Goal: Book appointment/travel/reservation: Book appointment/travel/reservation

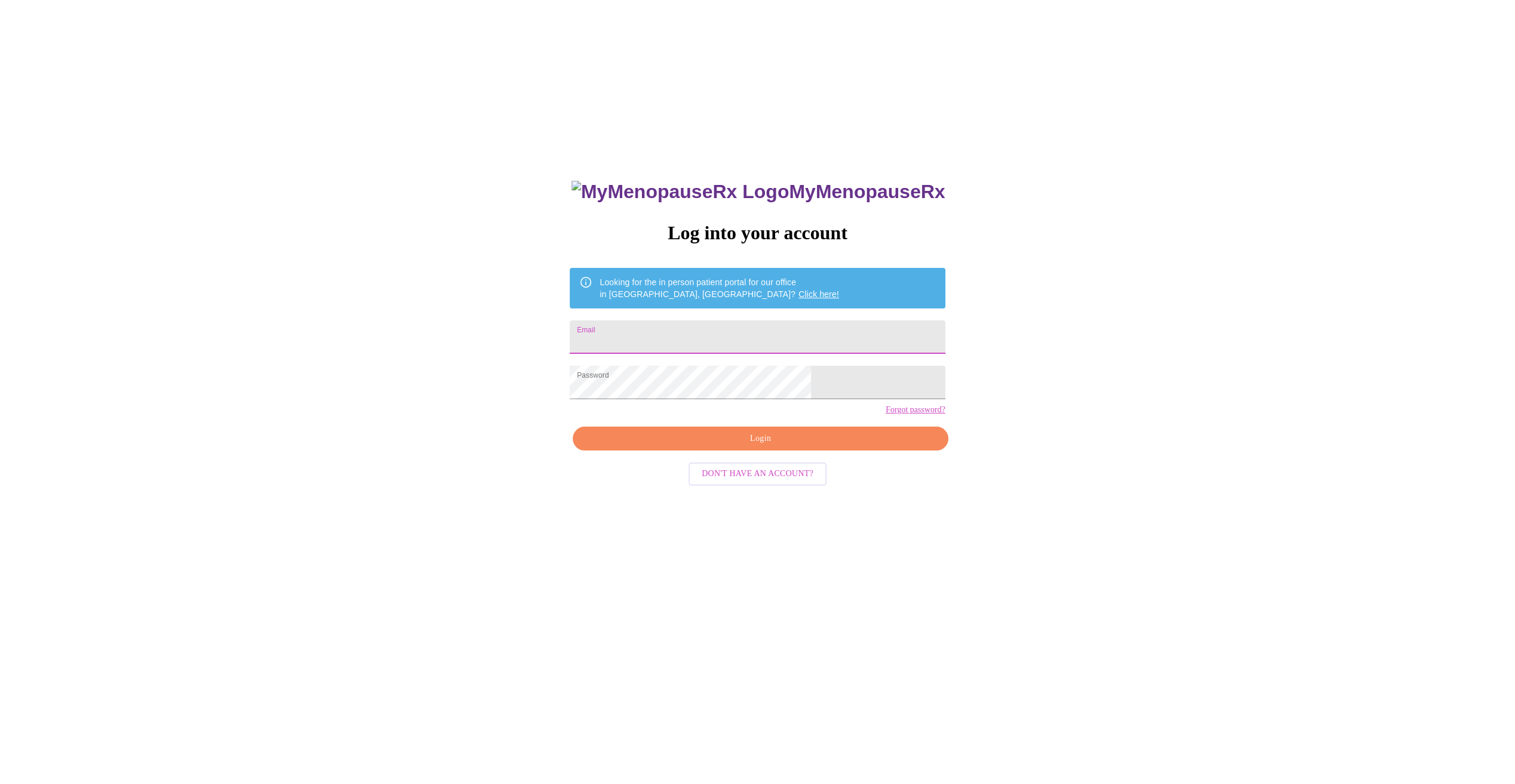
click at [728, 341] on input "Email" at bounding box center [758, 337] width 375 height 34
type input "christy.yates@nm.org"
click at [731, 446] on span "Login" at bounding box center [760, 438] width 347 height 15
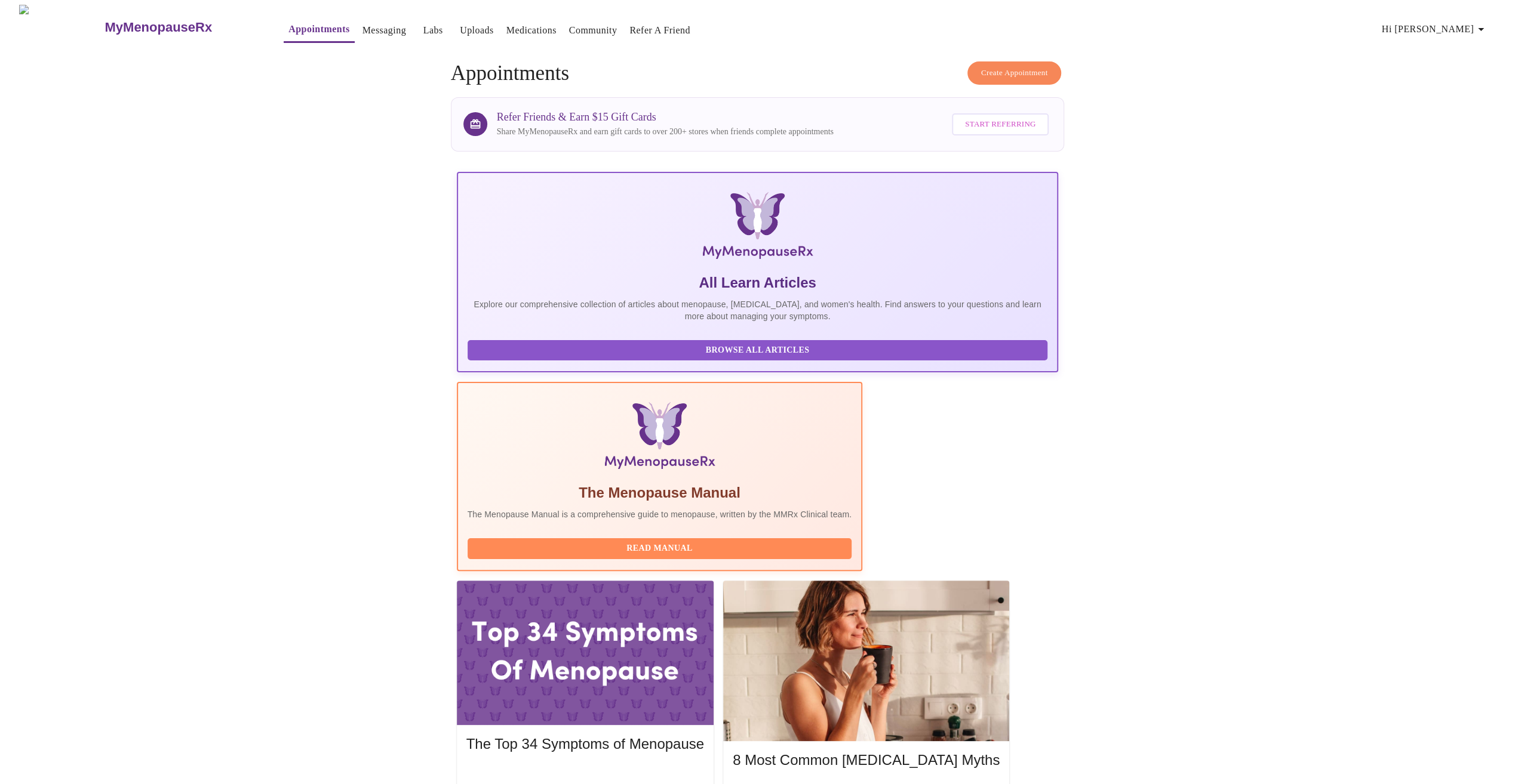
click at [988, 66] on span "Create Appointment" at bounding box center [1015, 73] width 67 height 14
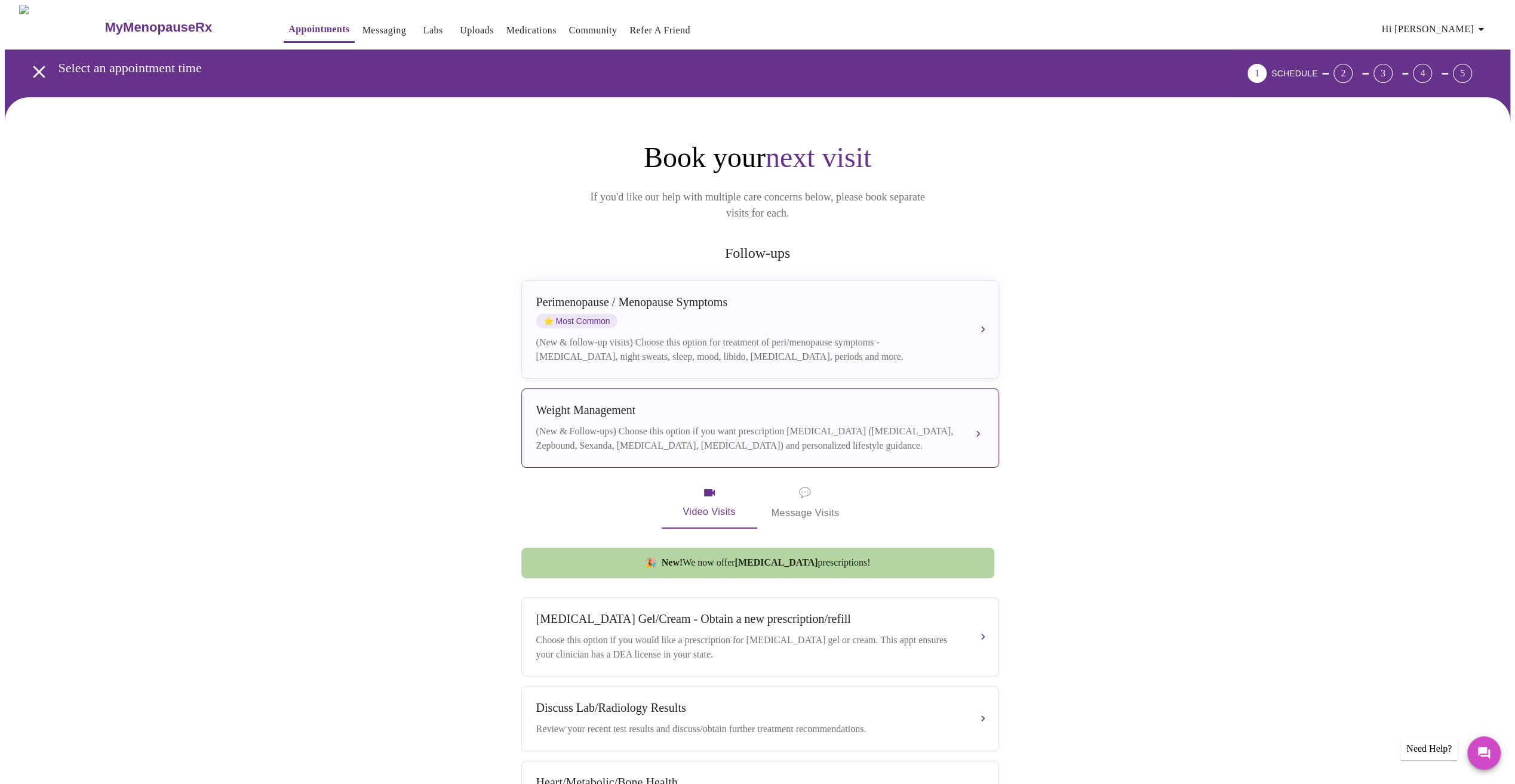
click at [665, 404] on div "Weight Management" at bounding box center [748, 411] width 424 height 14
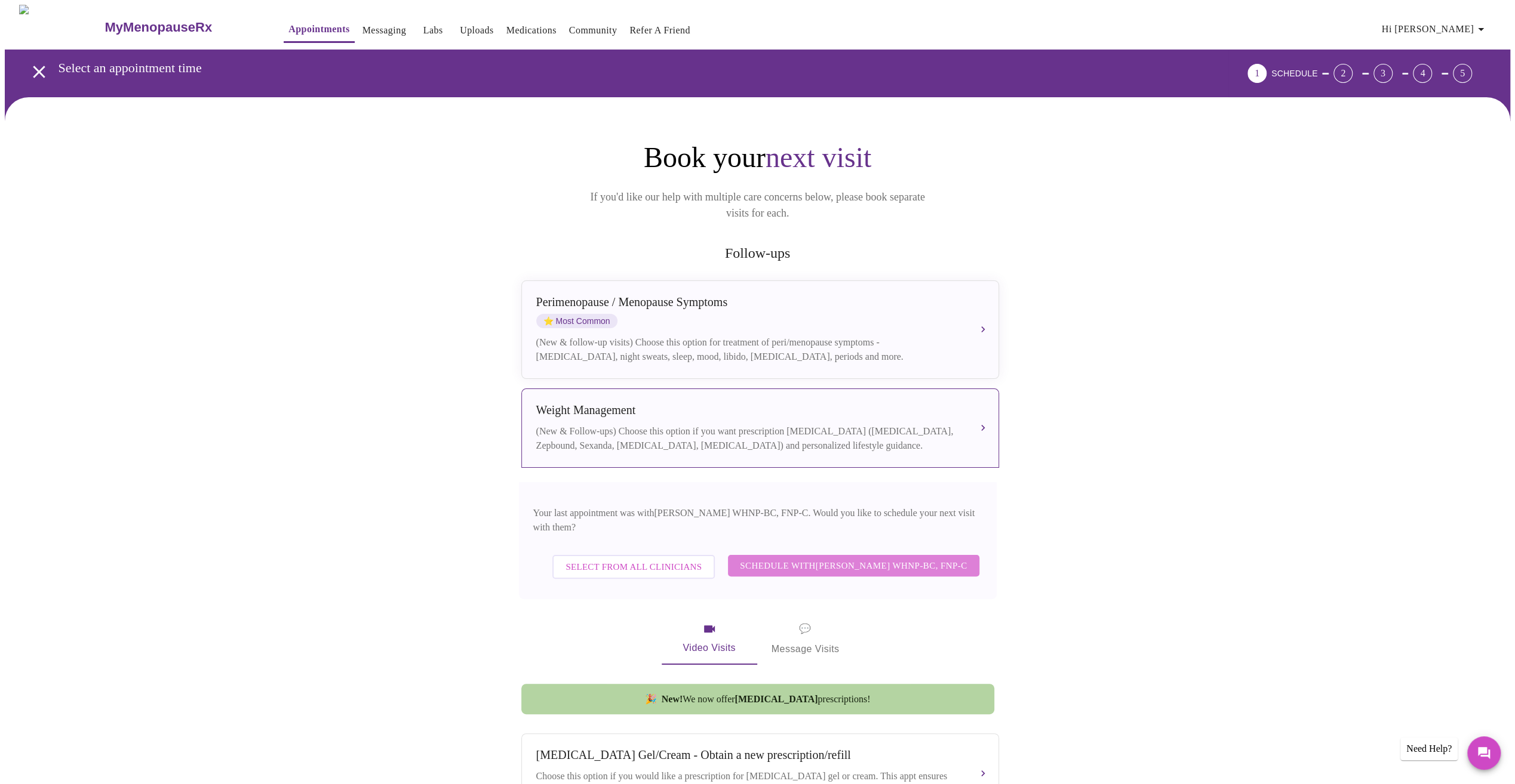
click at [740, 558] on span "Schedule with Jenny Kowalczyk WHNP-BC, FNP-C" at bounding box center [853, 566] width 227 height 16
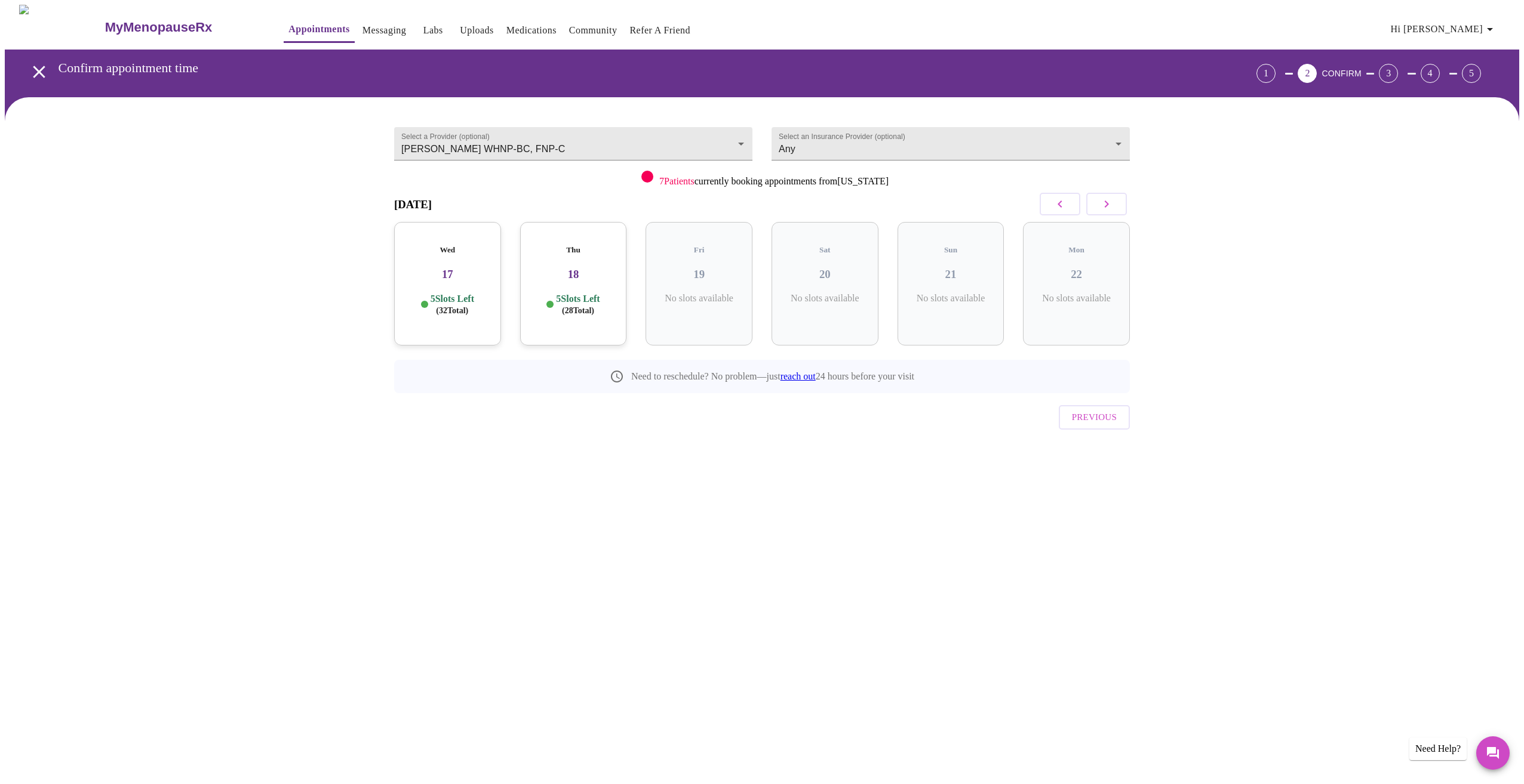
click at [570, 268] on h3 "18" at bounding box center [573, 274] width 88 height 13
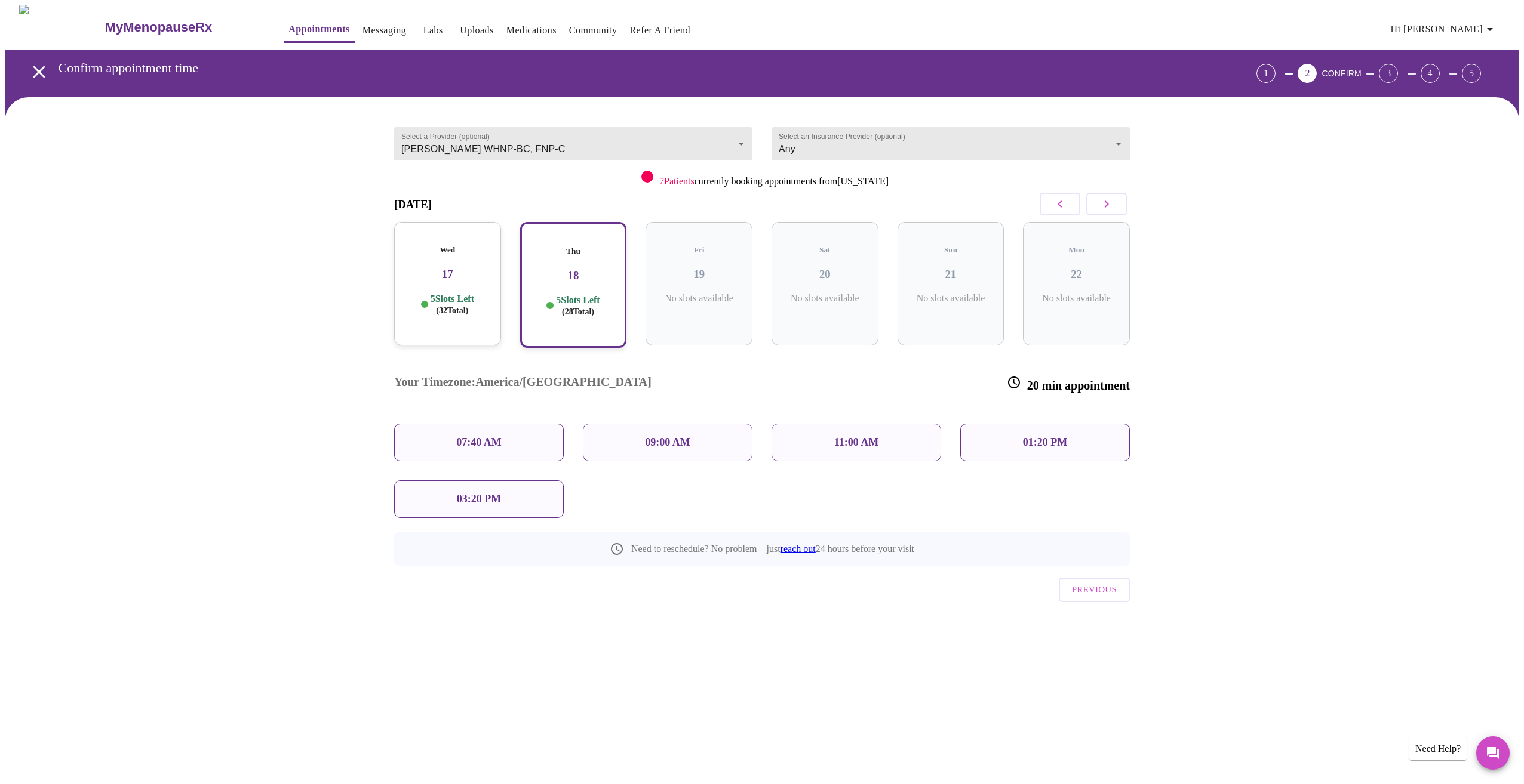
click at [446, 278] on div "Wed 17 5 Slots Left ( 32 Total)" at bounding box center [447, 284] width 107 height 123
click at [840, 437] on p "01:40 PM" at bounding box center [856, 443] width 44 height 12
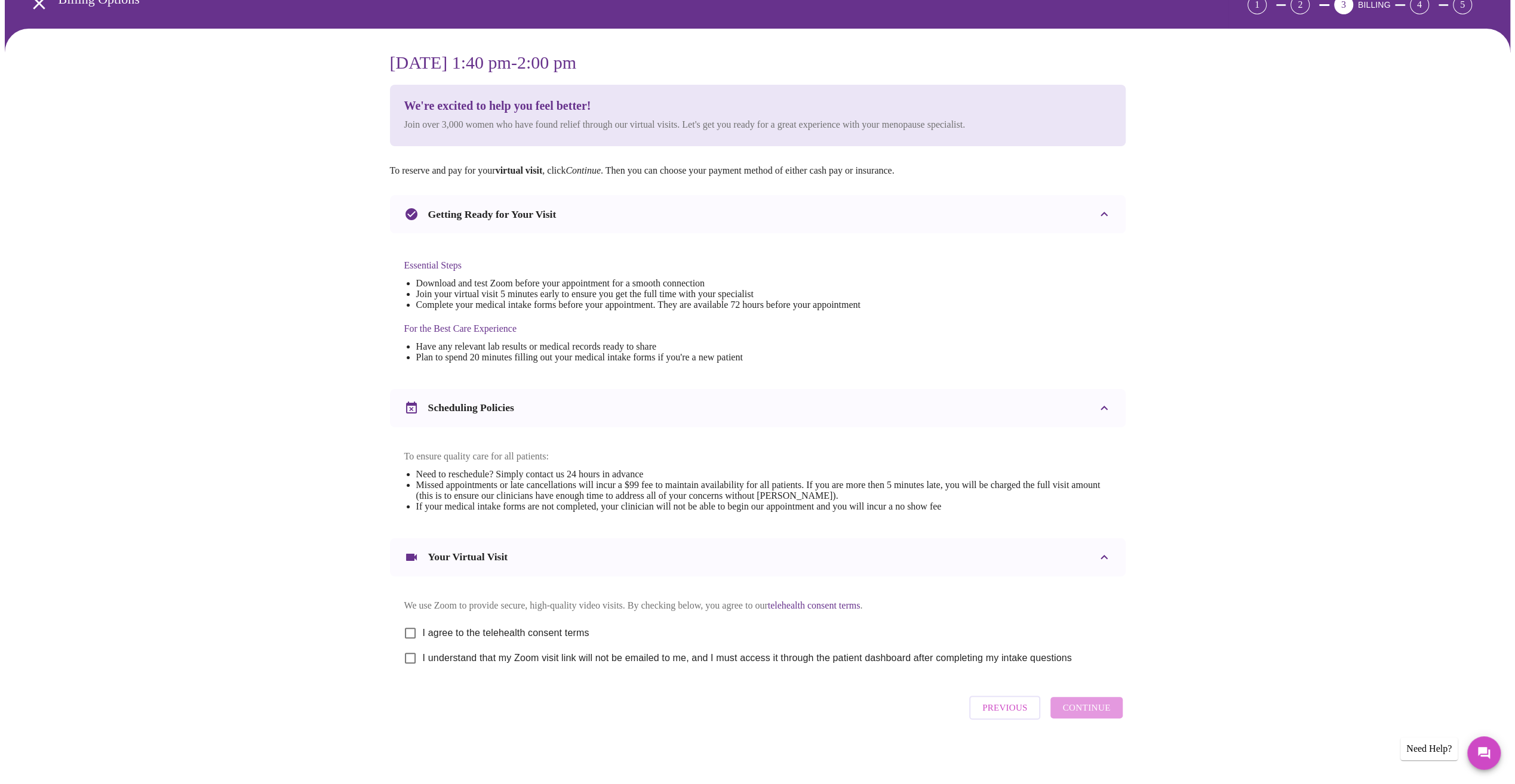
scroll to position [81, 0]
click at [416, 627] on input "I agree to the telehealth consent terms" at bounding box center [410, 633] width 25 height 25
checkbox input "true"
click at [416, 658] on input "I understand that my Zoom visit link will not be emailed to me, and I must acce…" at bounding box center [410, 658] width 25 height 25
checkbox input "true"
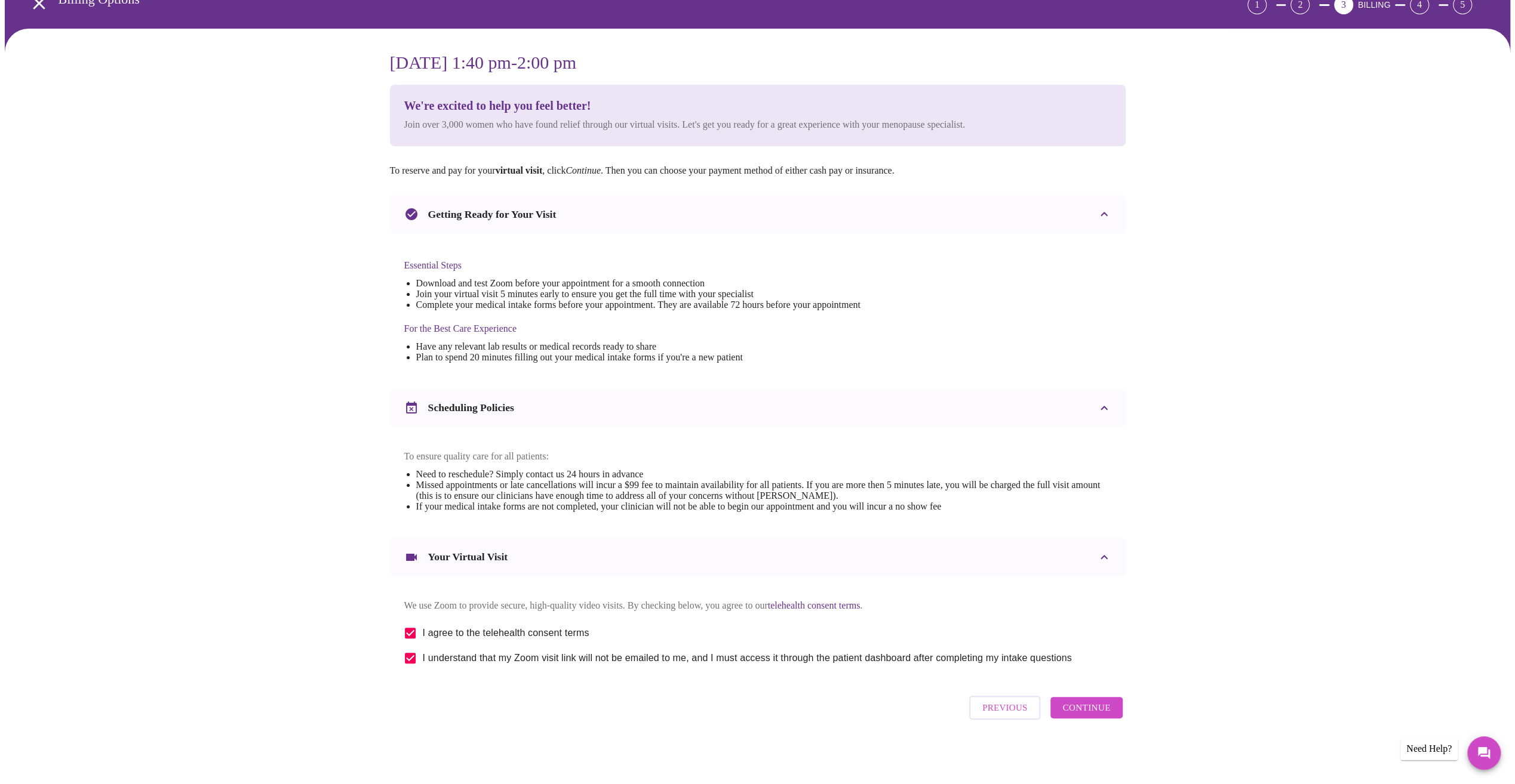
click at [1109, 710] on span "Continue" at bounding box center [1086, 708] width 48 height 16
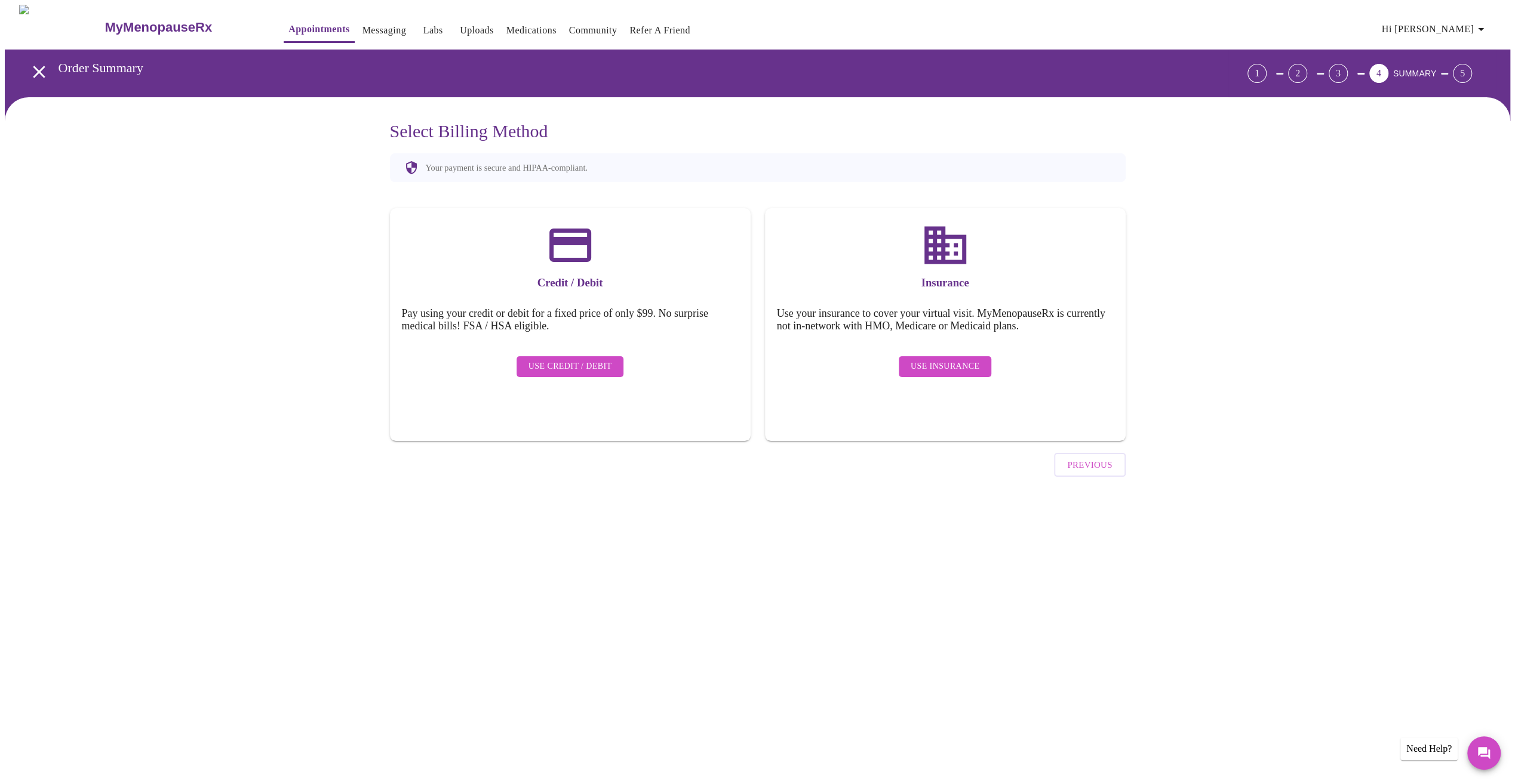
scroll to position [0, 0]
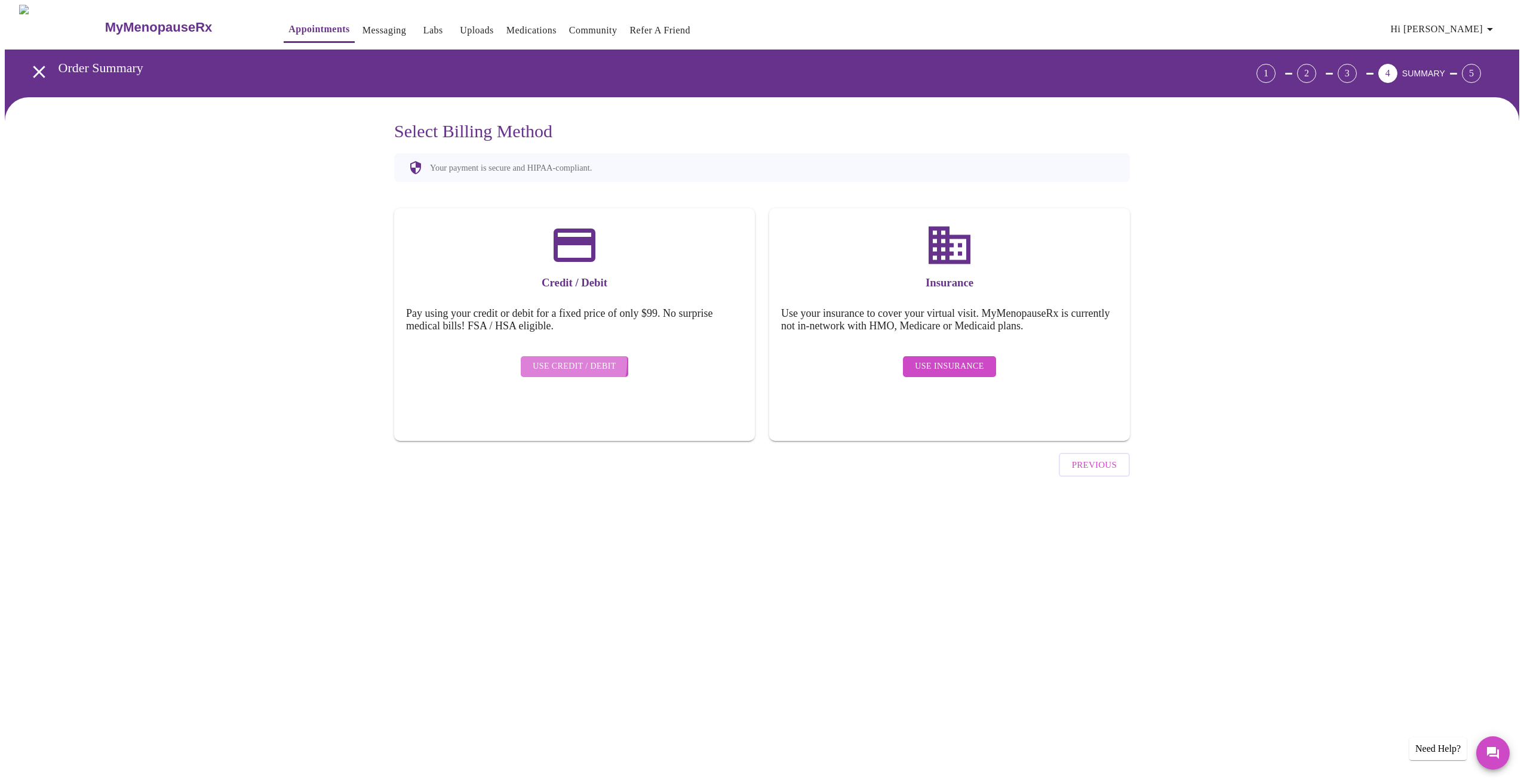
click at [556, 359] on span "Use Credit / Debit" at bounding box center [574, 366] width 83 height 15
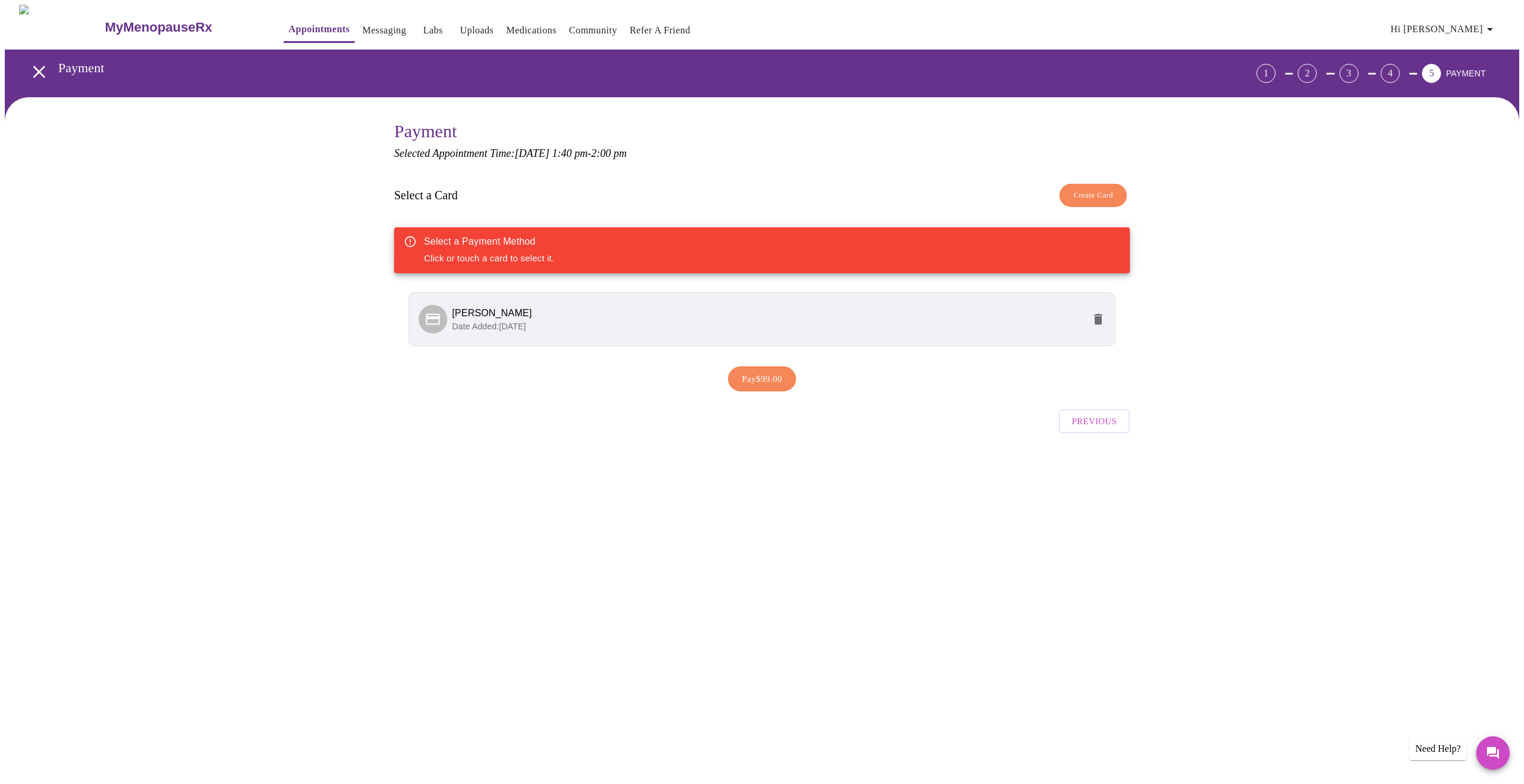
click at [1094, 418] on span "Previous" at bounding box center [1094, 421] width 45 height 16
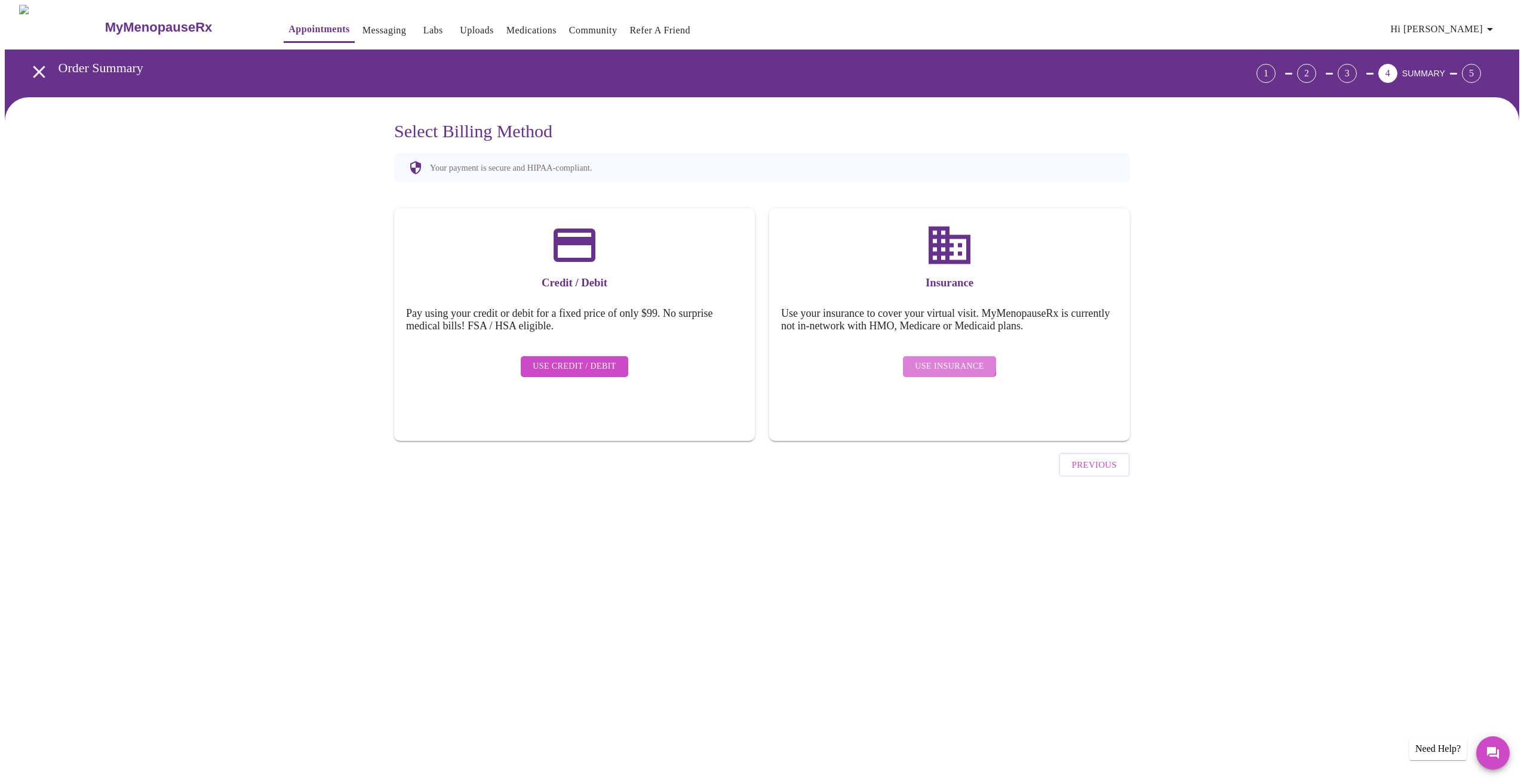
click at [946, 359] on span "Use Insurance" at bounding box center [948, 366] width 69 height 15
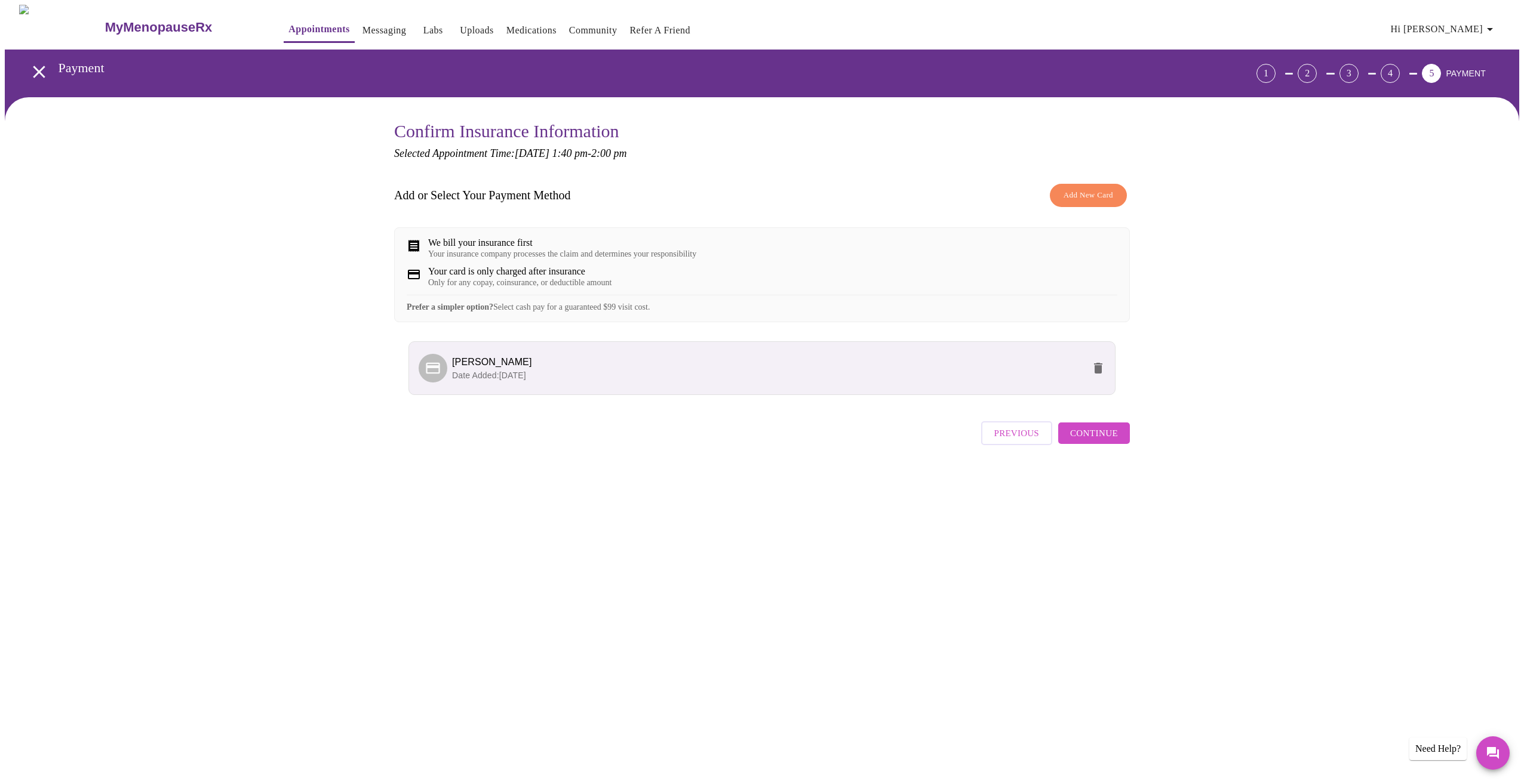
click at [1098, 441] on span "Continue" at bounding box center [1093, 433] width 48 height 16
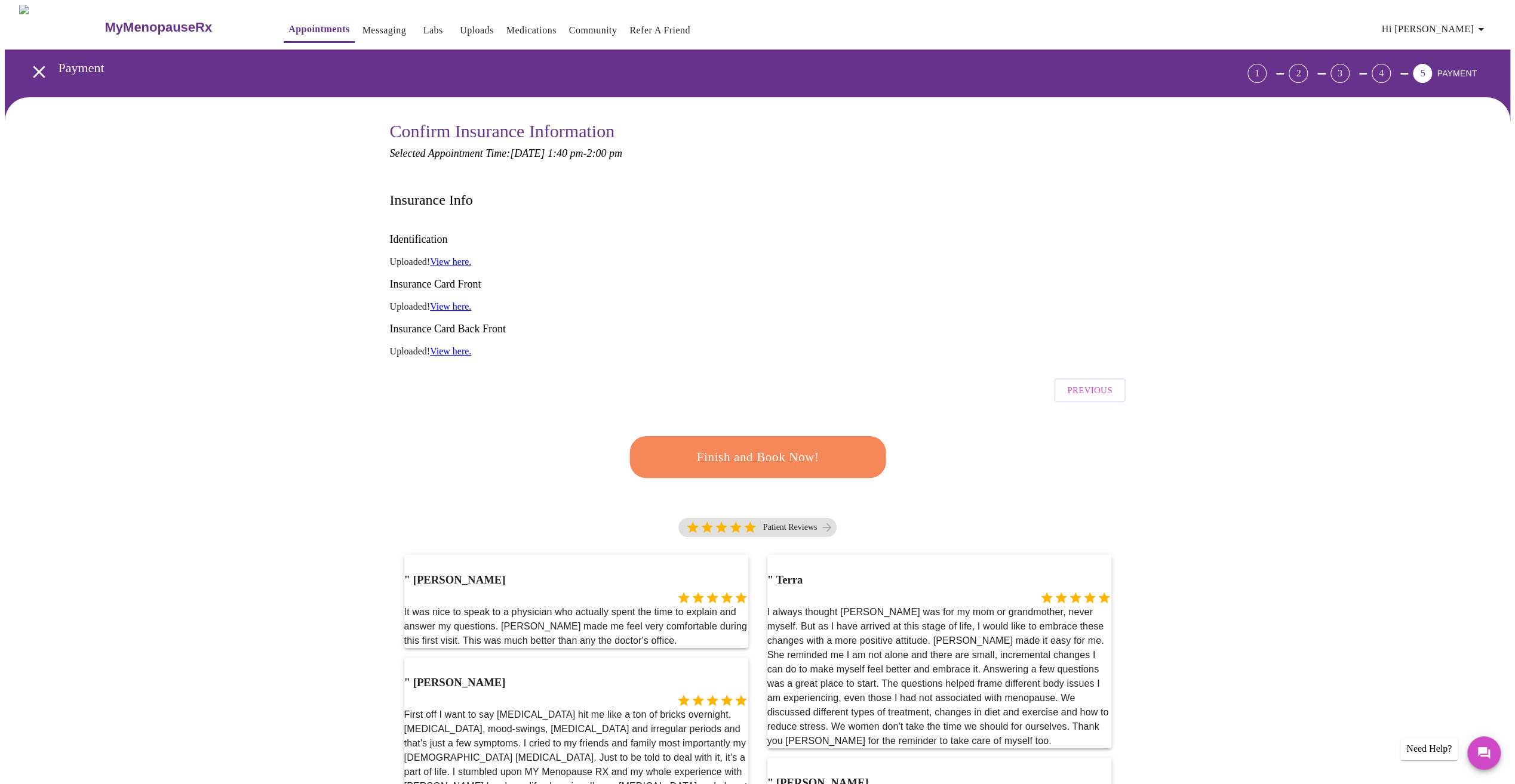
click at [718, 446] on span "Finish and Book Now!" at bounding box center [758, 457] width 222 height 22
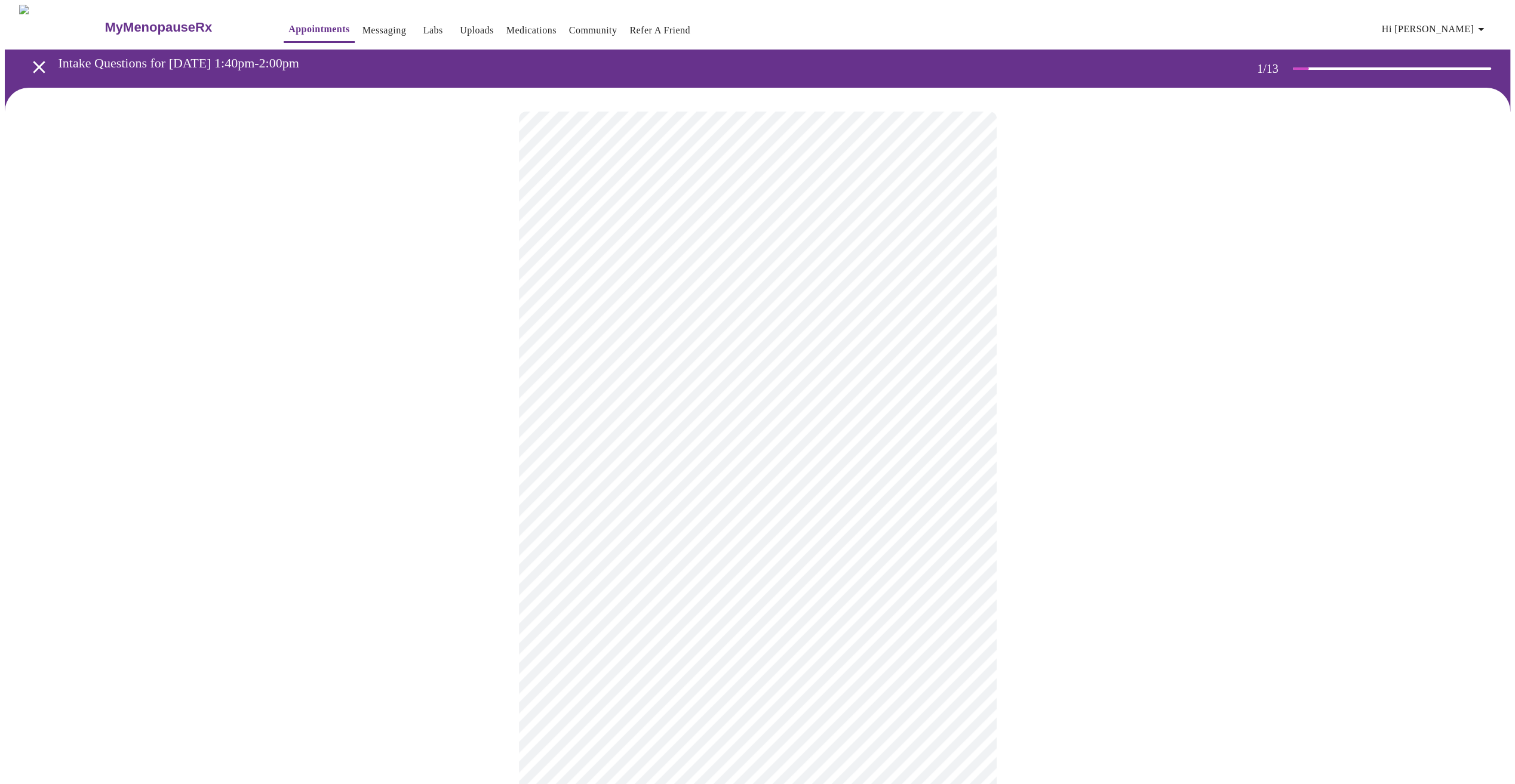
click at [694, 261] on body "MyMenopauseRx Appointments Messaging Labs Uploads Medications Community Refer a…" at bounding box center [758, 550] width 1505 height 1089
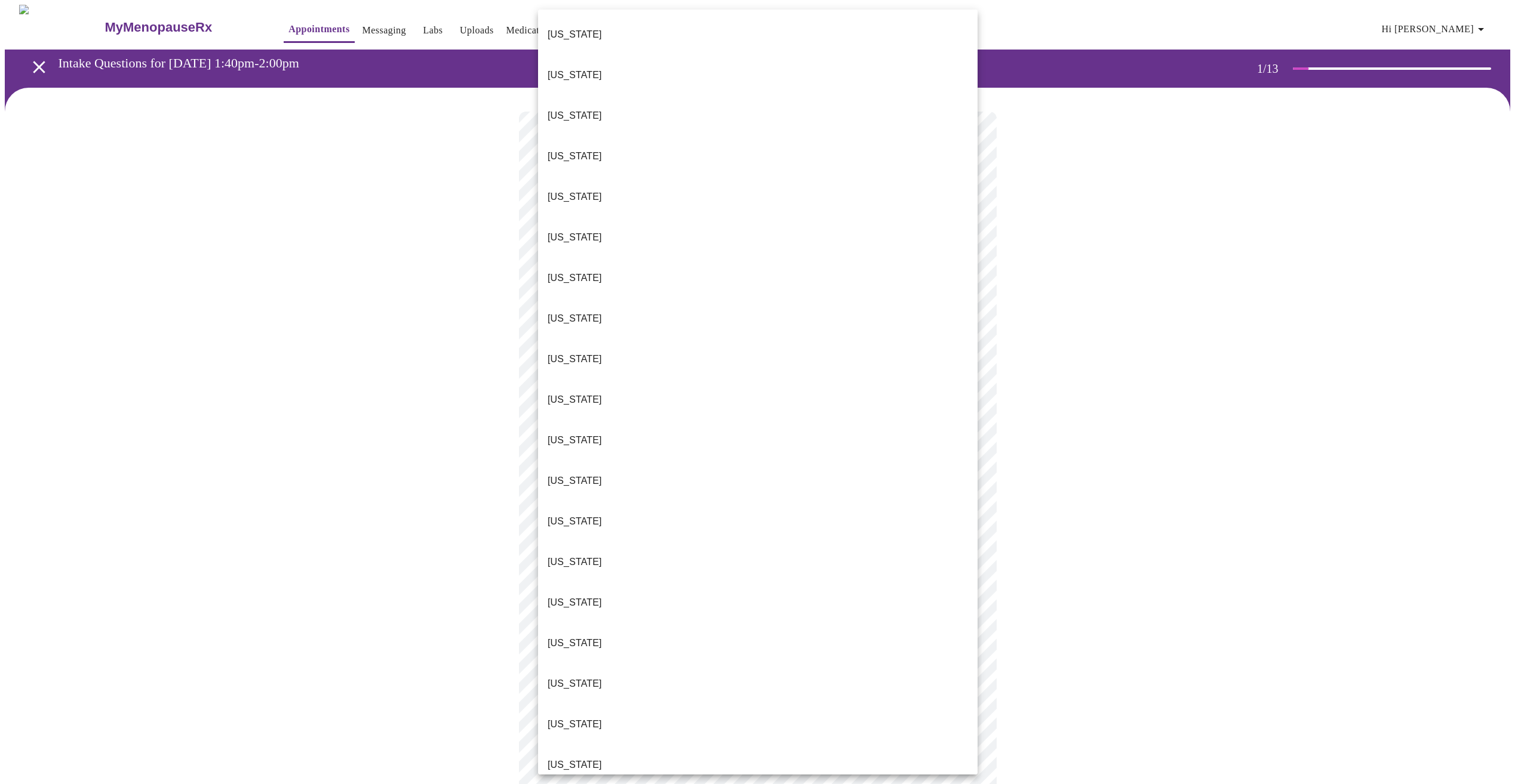
click at [643, 502] on li "Illinois" at bounding box center [757, 522] width 439 height 41
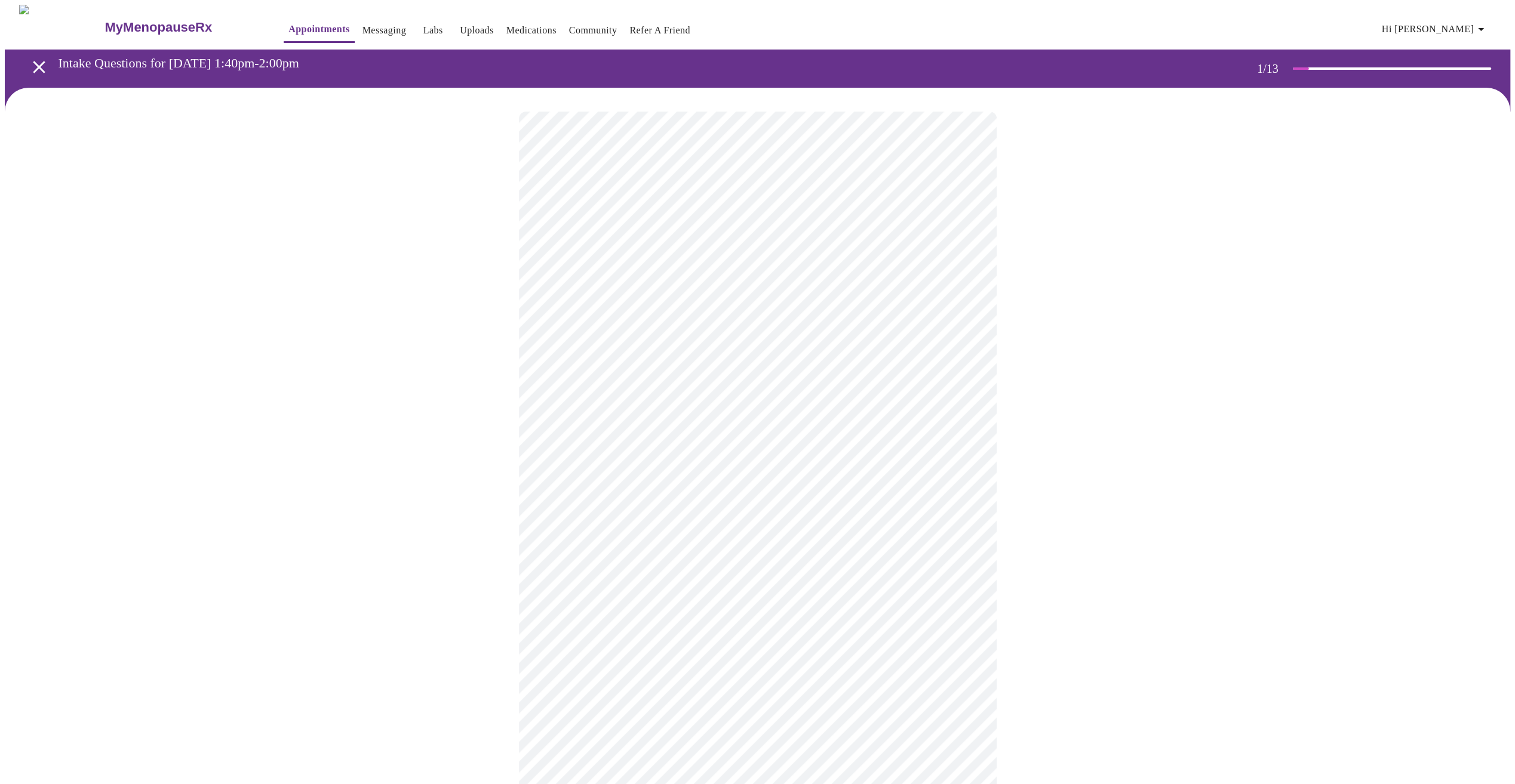
click at [662, 348] on body "MyMenopauseRx Appointments Messaging Labs Uploads Medications Community Refer a…" at bounding box center [758, 546] width 1505 height 1082
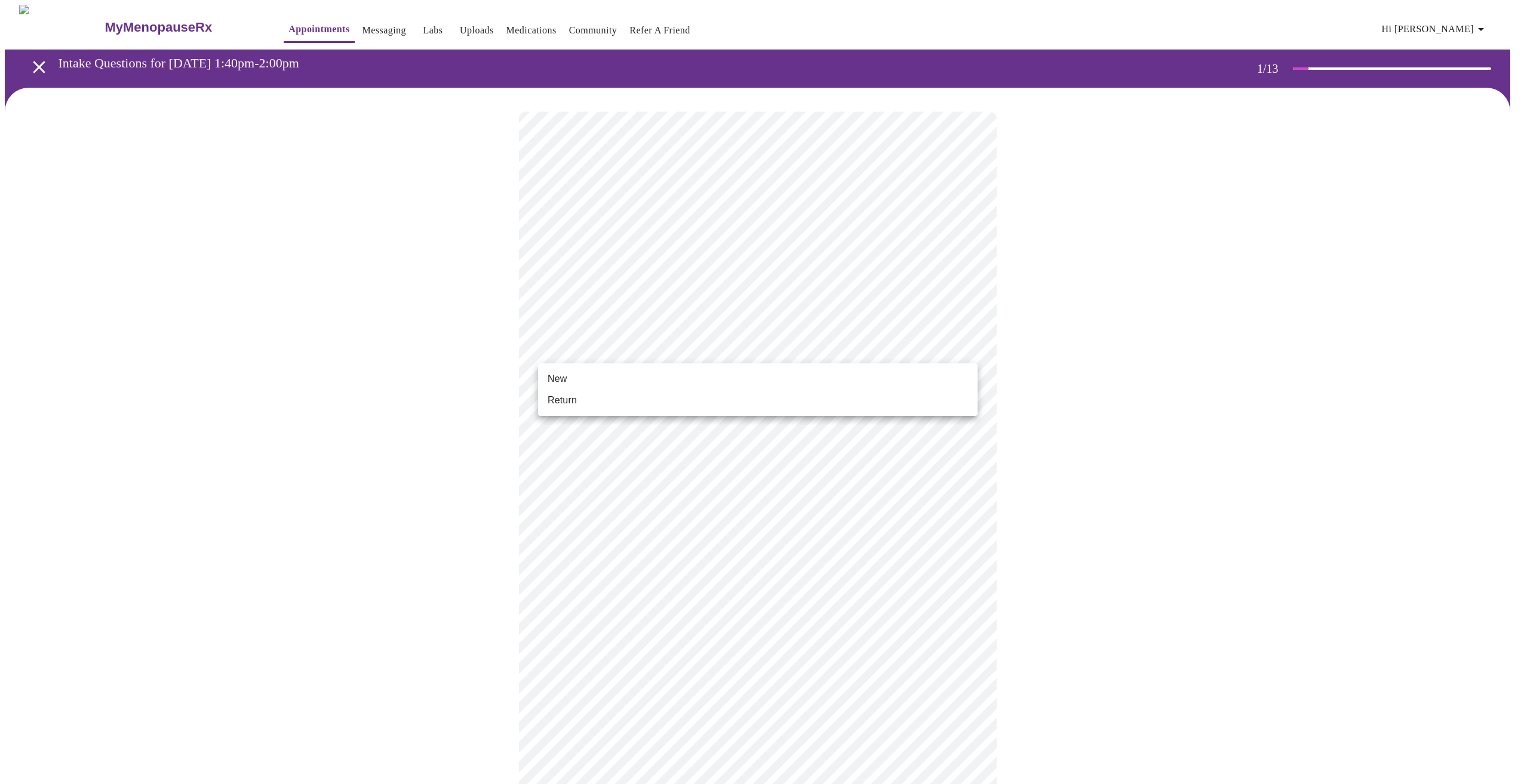
click at [645, 397] on li "Return" at bounding box center [757, 400] width 439 height 22
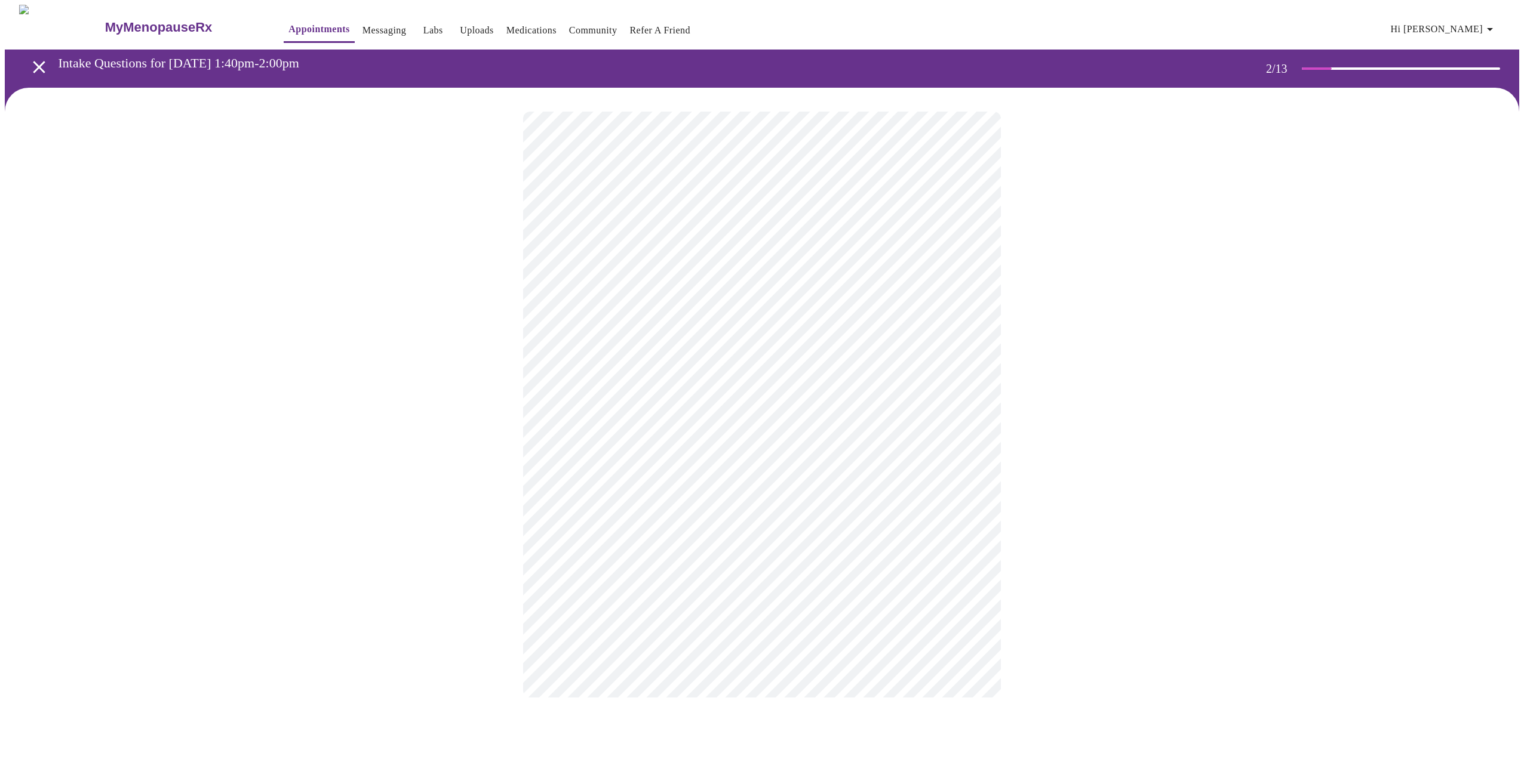
click at [612, 230] on body "MyMenopauseRx Appointments Messaging Labs Uploads Medications Community Refer a…" at bounding box center [762, 364] width 1514 height 717
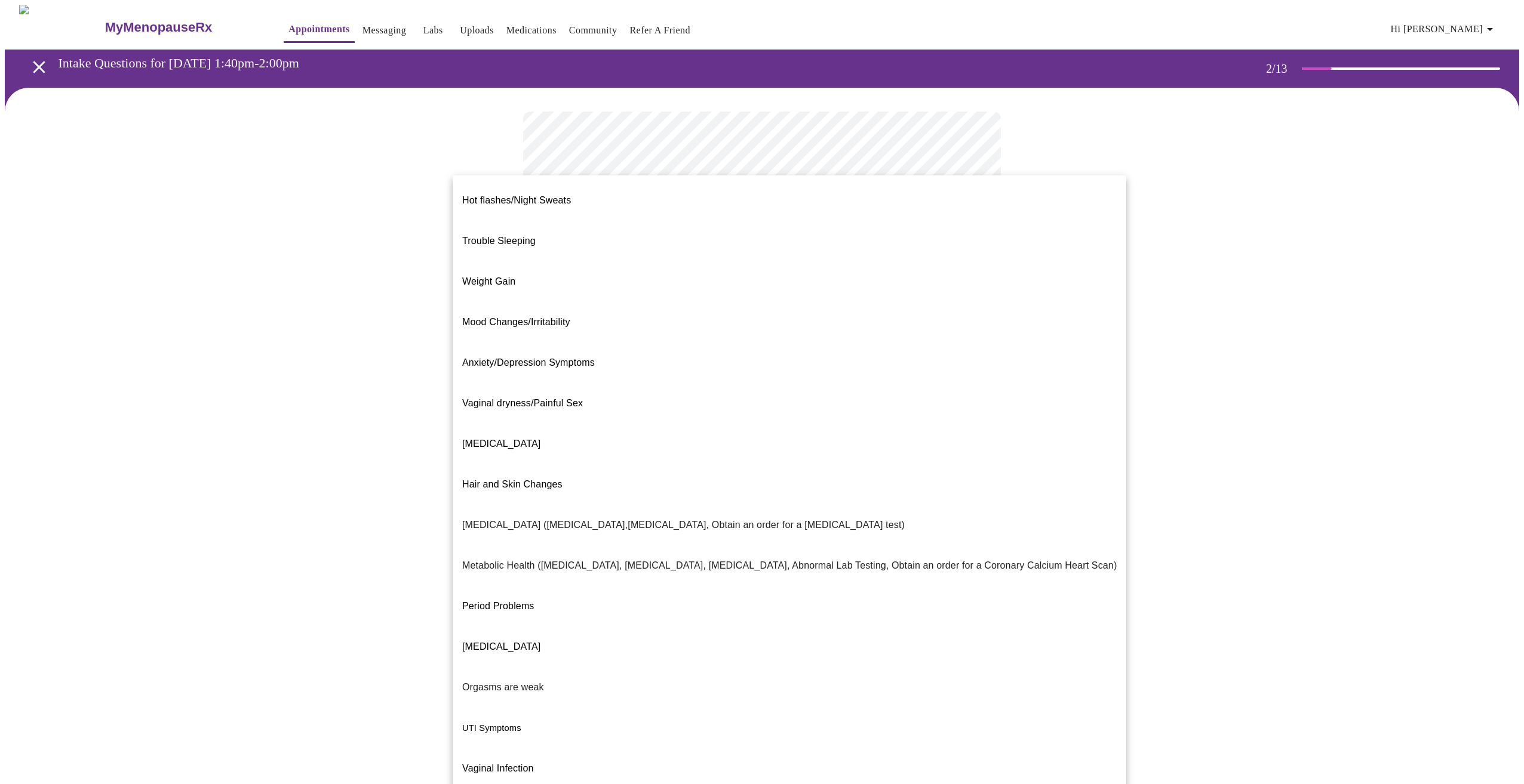
click at [607, 261] on li "Weight Gain" at bounding box center [789, 281] width 674 height 41
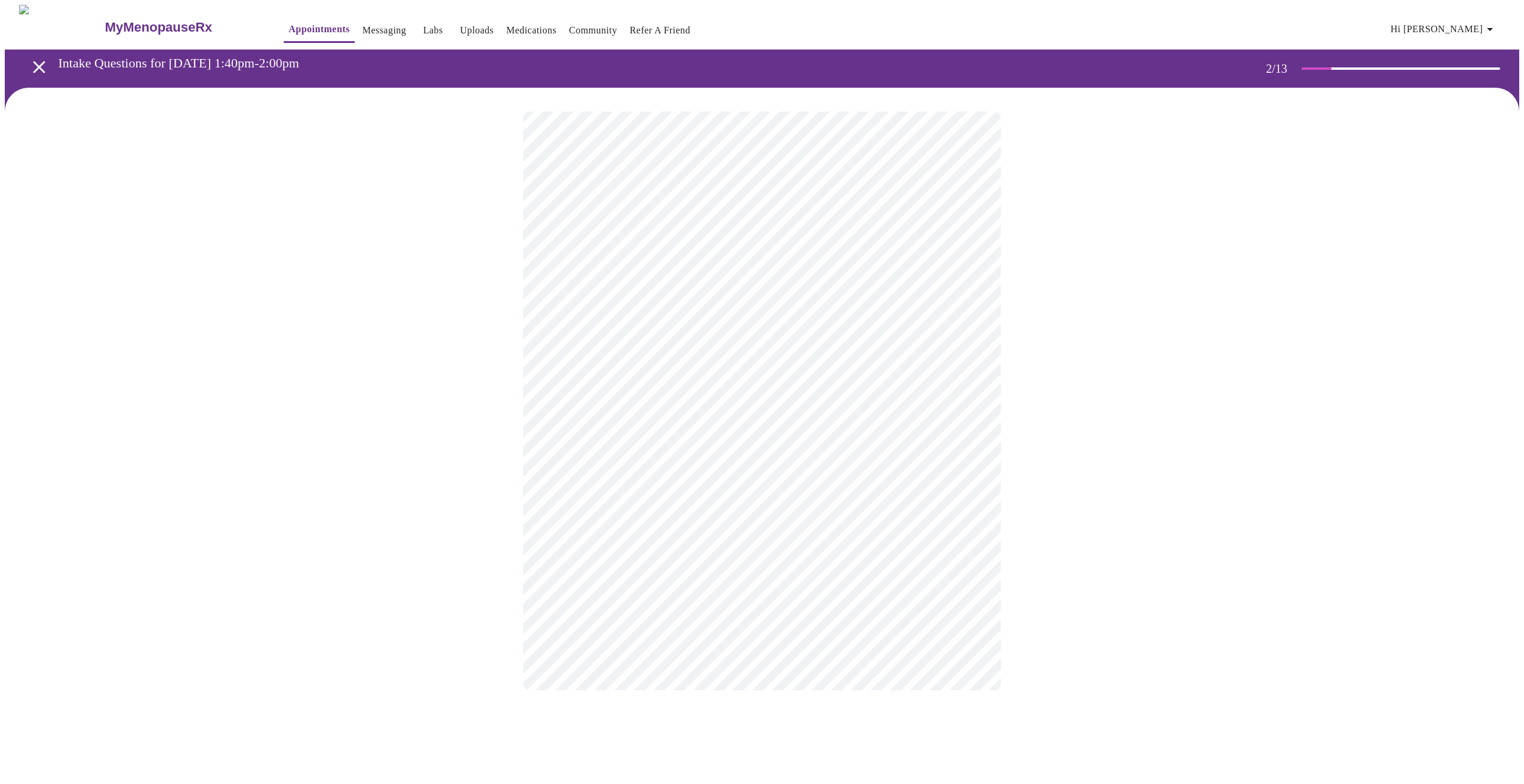
click at [649, 360] on body "MyMenopauseRx Appointments Messaging Labs Uploads Medications Community Refer a…" at bounding box center [762, 360] width 1514 height 710
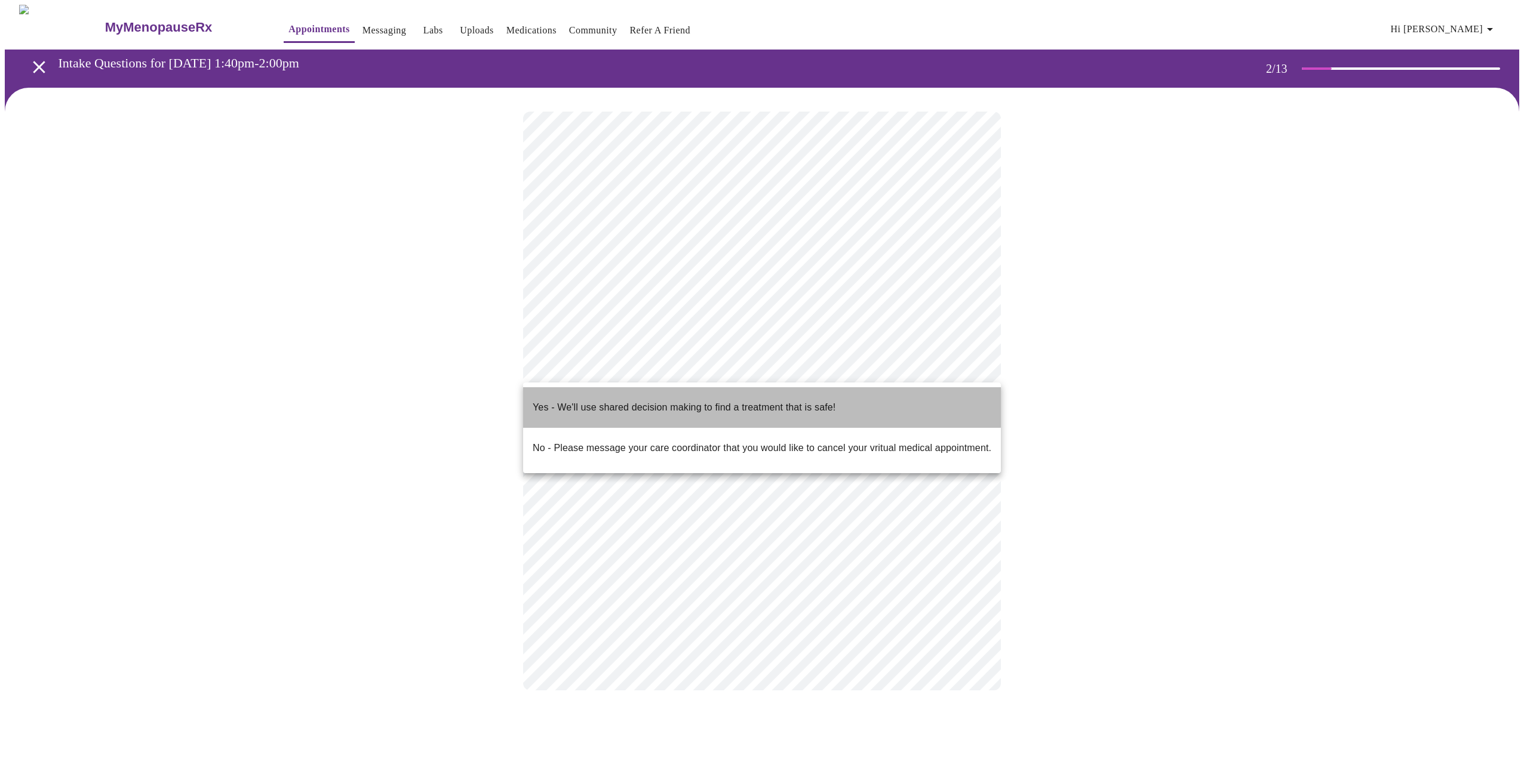
click at [643, 400] on p "Yes - We'll use shared decision making to find a treatment that is safe!" at bounding box center [683, 407] width 303 height 15
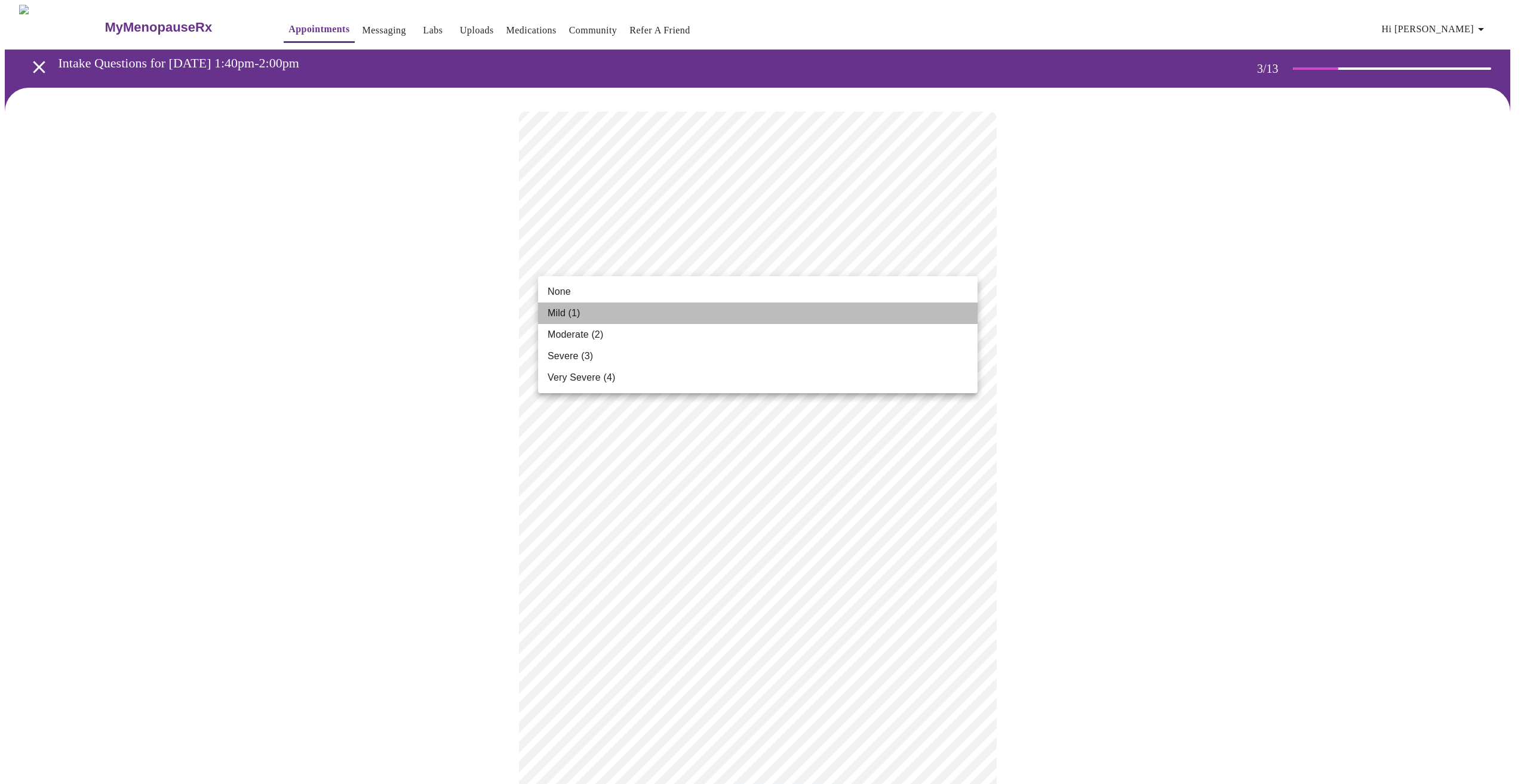
click at [623, 315] on li "Mild (1)" at bounding box center [757, 313] width 439 height 22
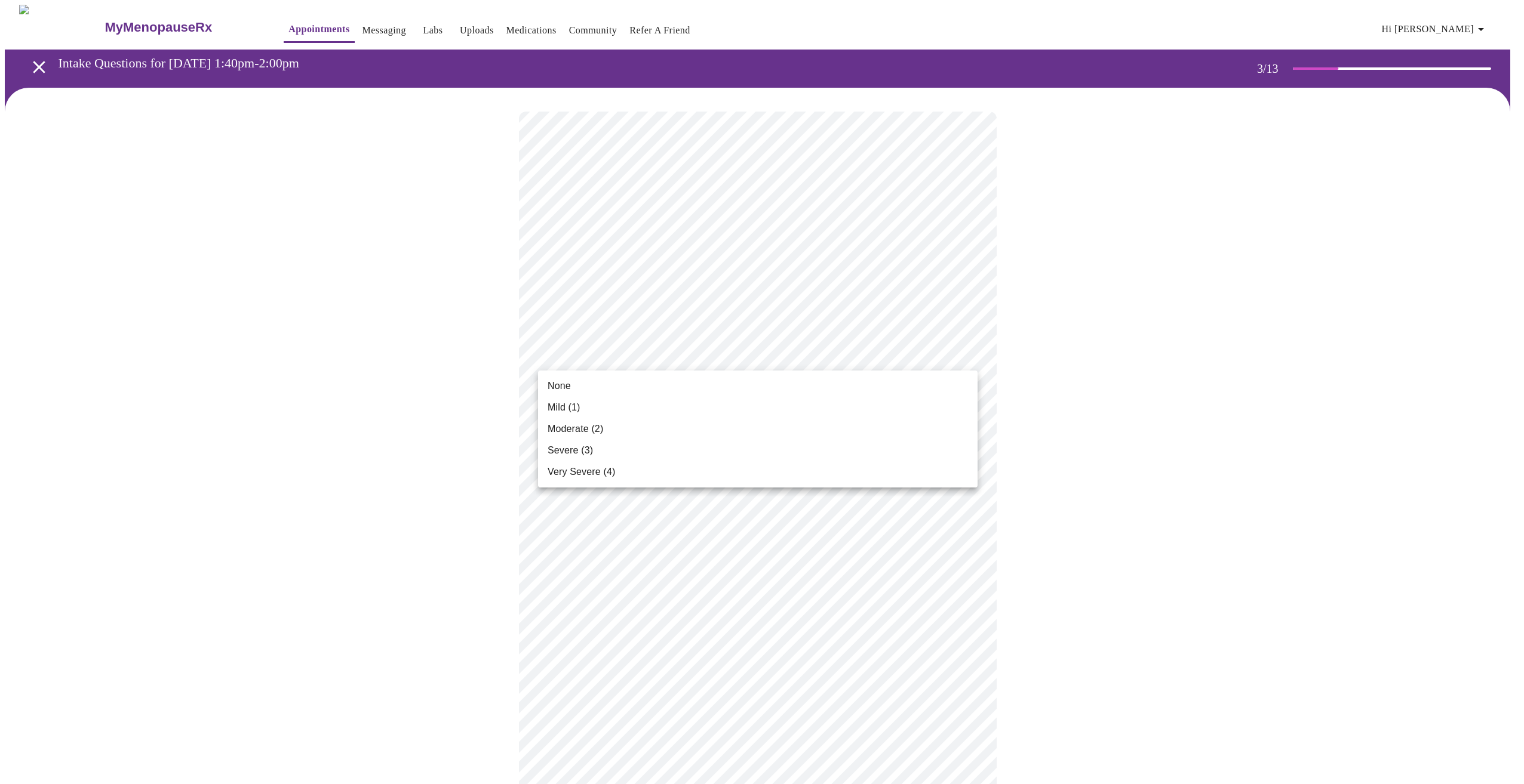
click at [629, 359] on body "MyMenopauseRx Appointments Messaging Labs Uploads Medications Community Refer a…" at bounding box center [762, 790] width 1514 height 1571
click at [601, 406] on li "Mild (1)" at bounding box center [757, 407] width 439 height 22
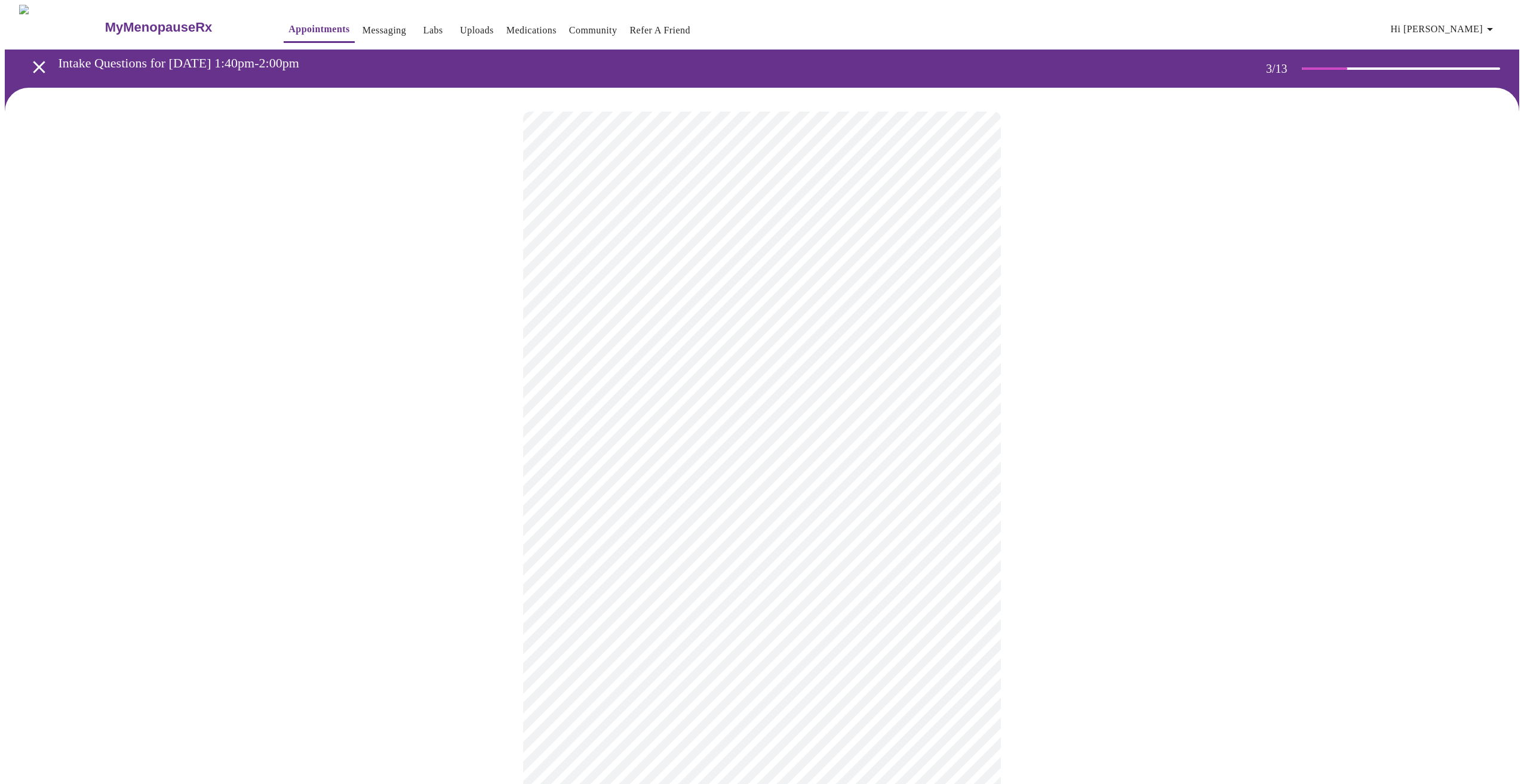
click at [643, 451] on body "MyMenopauseRx Appointments Messaging Labs Uploads Medications Community Refer a…" at bounding box center [762, 782] width 1514 height 1554
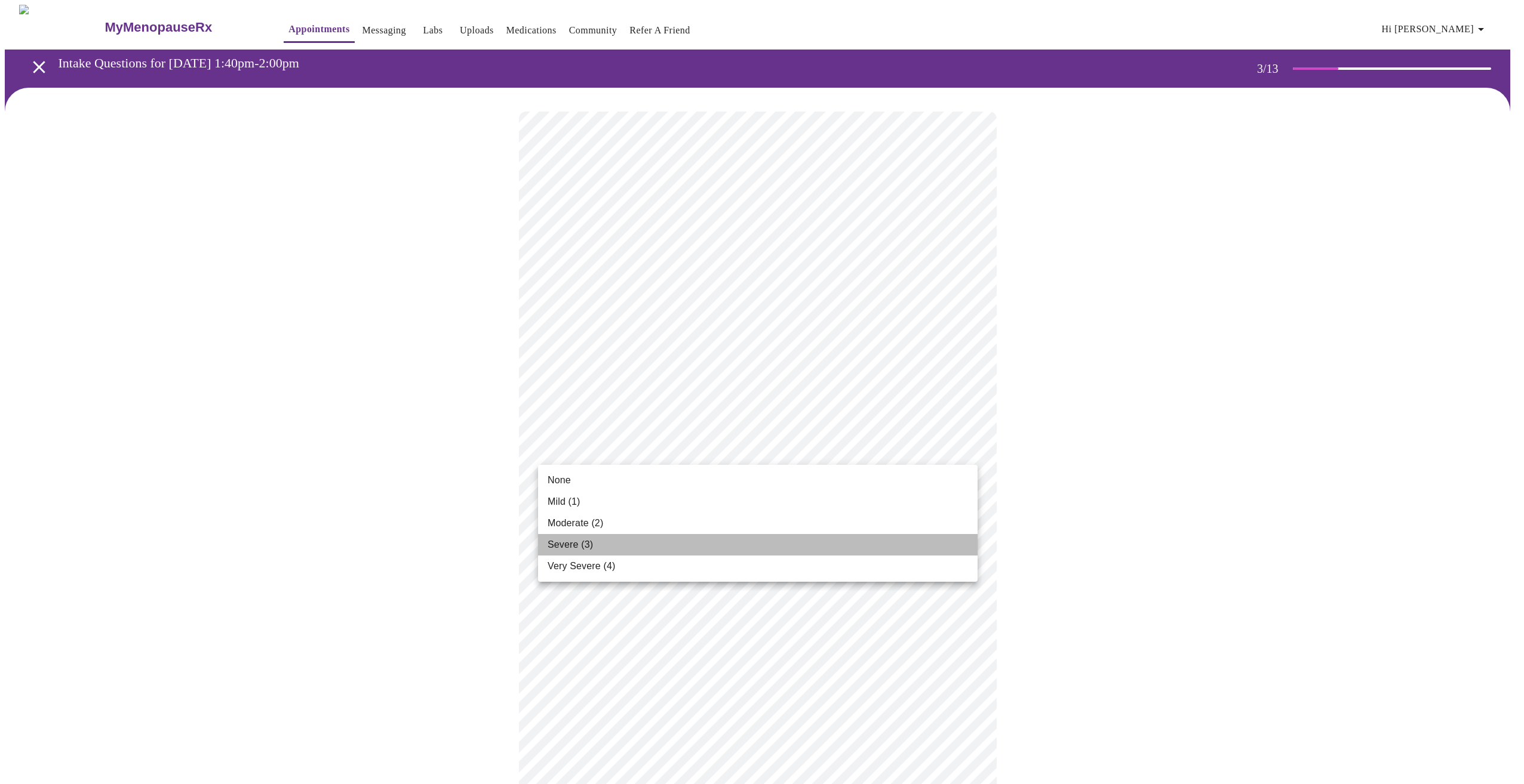
click at [618, 553] on li "Severe (3)" at bounding box center [757, 544] width 439 height 22
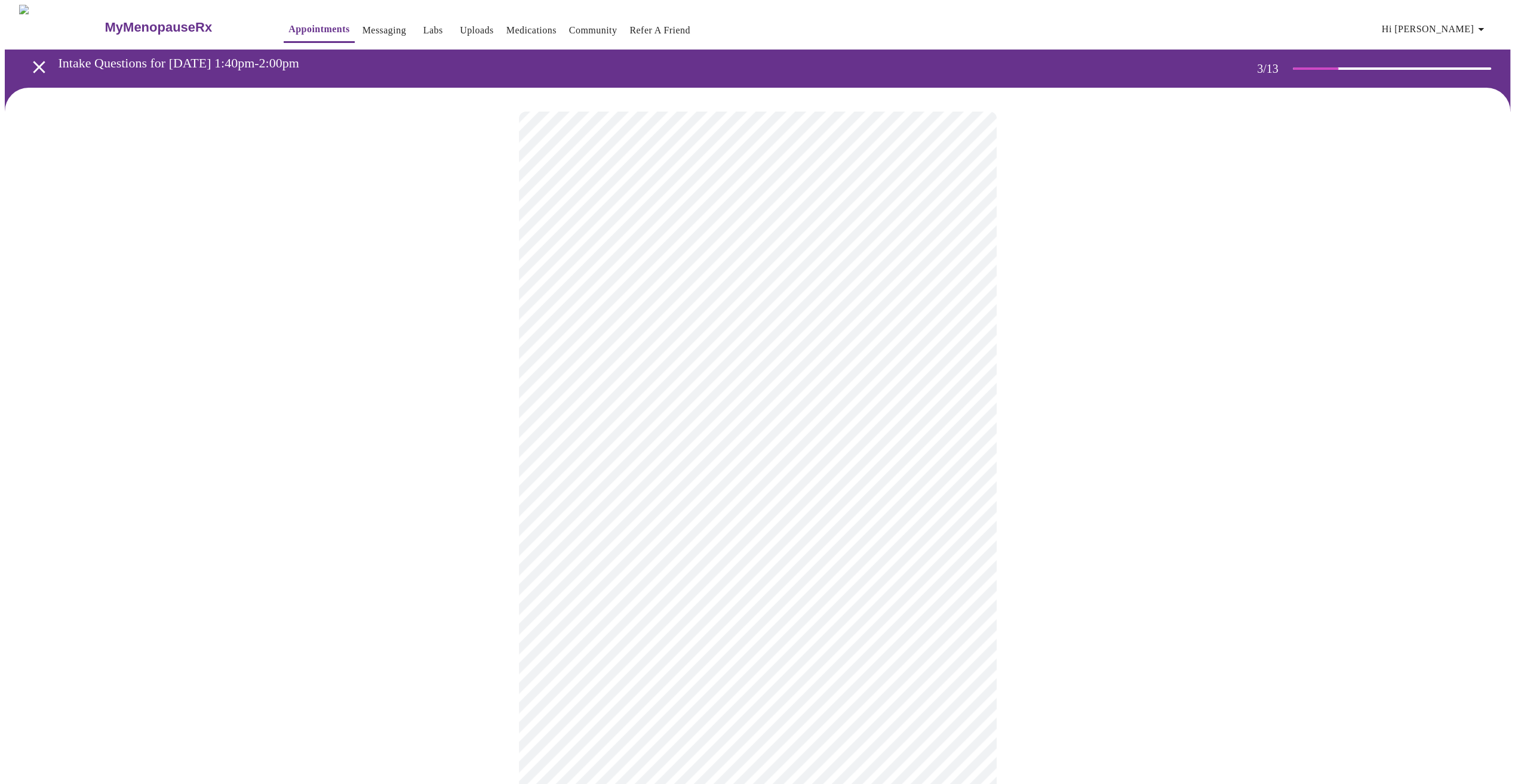
click at [622, 549] on body "MyMenopauseRx Appointments Messaging Labs Uploads Medications Community Refer a…" at bounding box center [758, 774] width 1505 height 1538
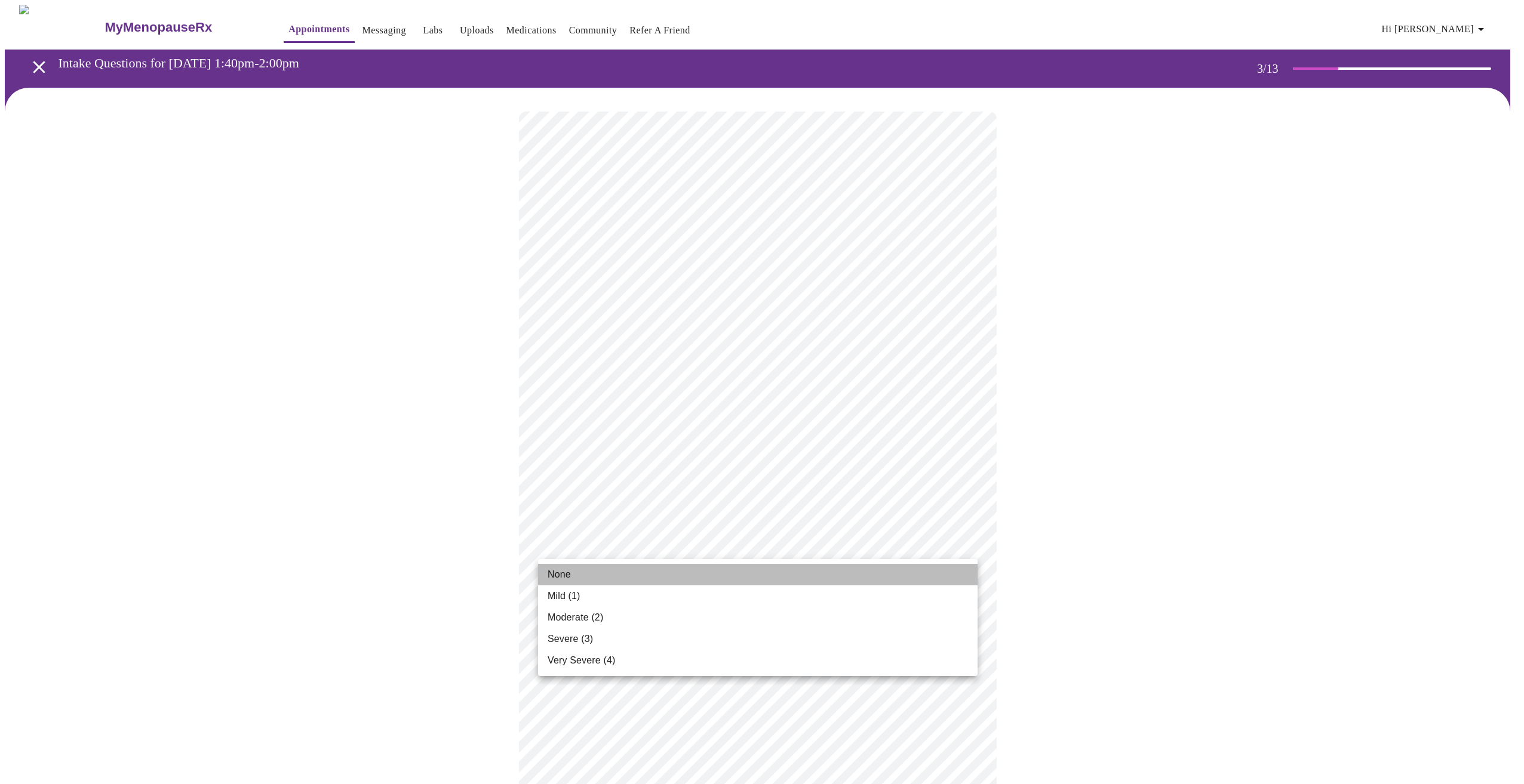
click at [610, 570] on li "None" at bounding box center [757, 575] width 439 height 22
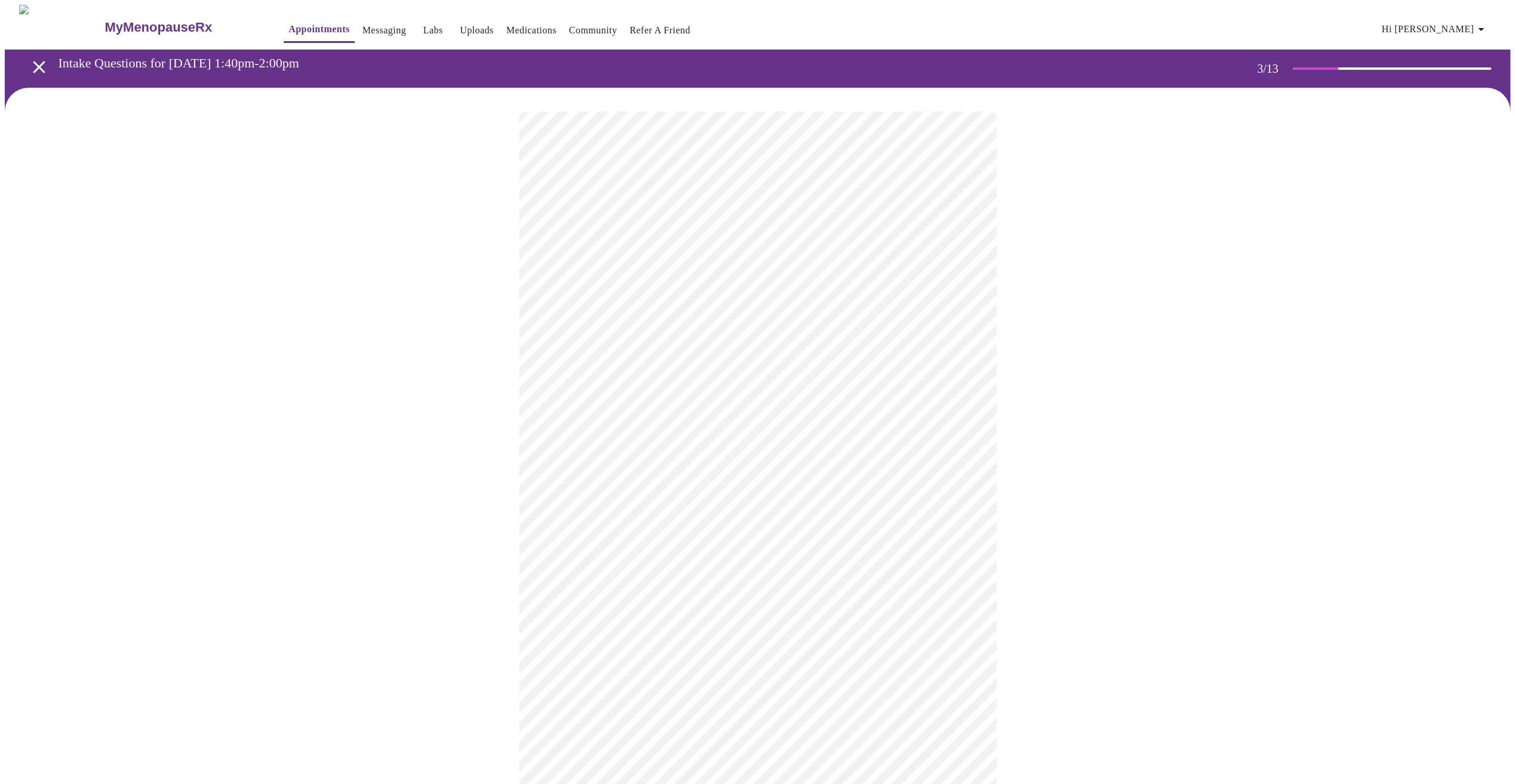
scroll to position [179, 0]
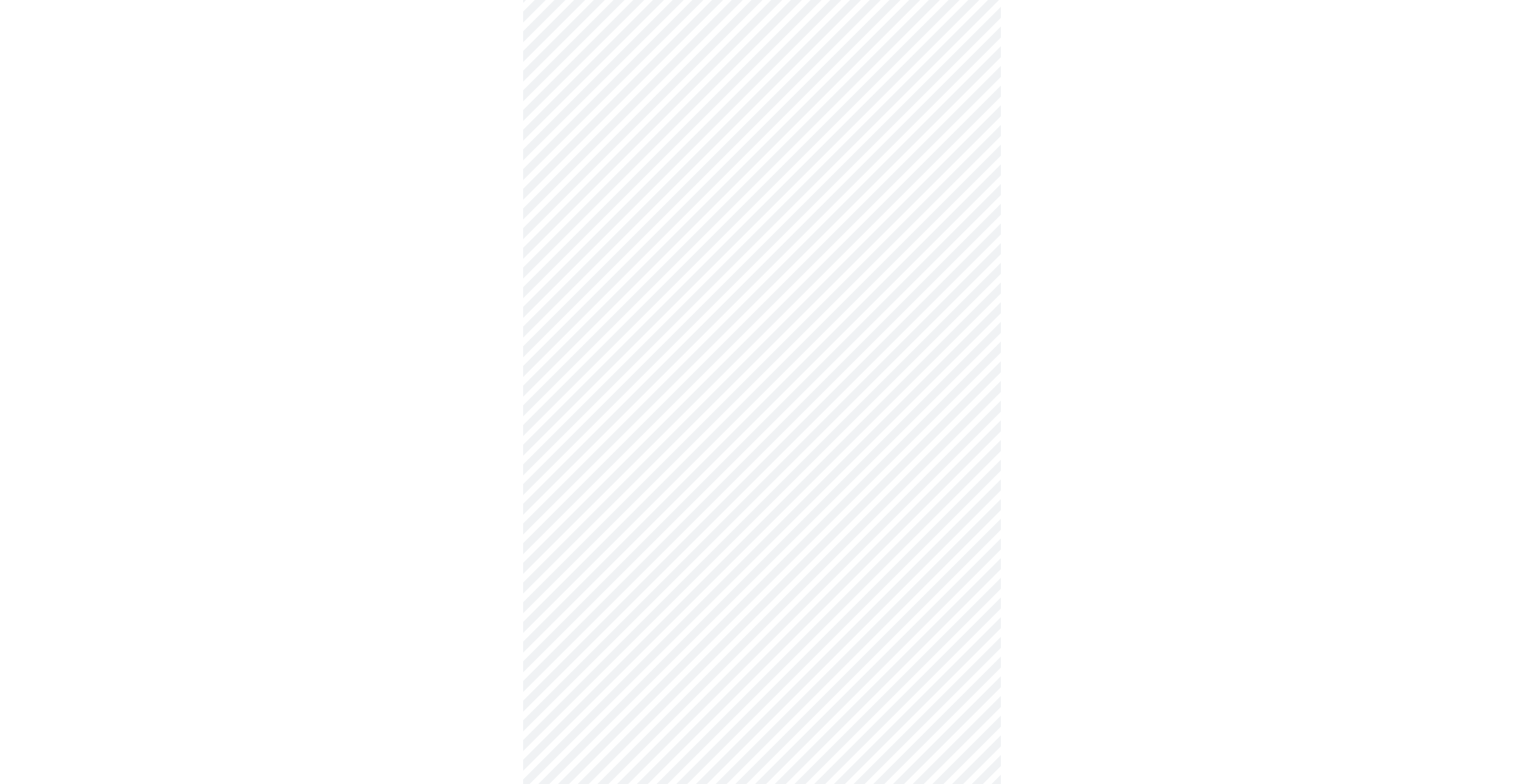
click at [627, 438] on body "MyMenopauseRx Appointments Messaging Labs Uploads Medications Community Refer a…" at bounding box center [762, 586] width 1514 height 1521
click at [586, 479] on li "None" at bounding box center [757, 473] width 439 height 22
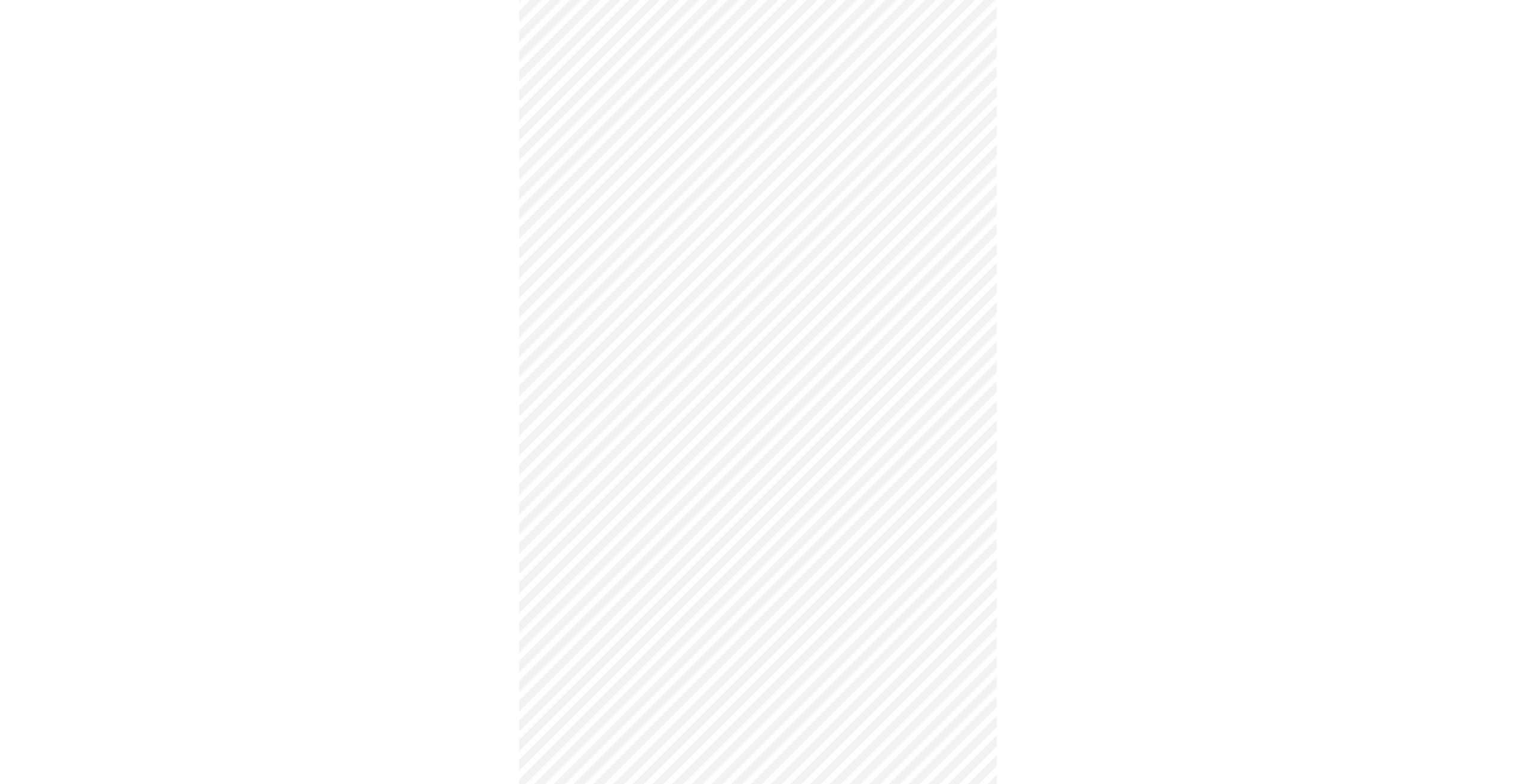
click at [672, 518] on body "MyMenopauseRx Appointments Messaging Labs Uploads Medications Community Refer a…" at bounding box center [758, 577] width 1505 height 1505
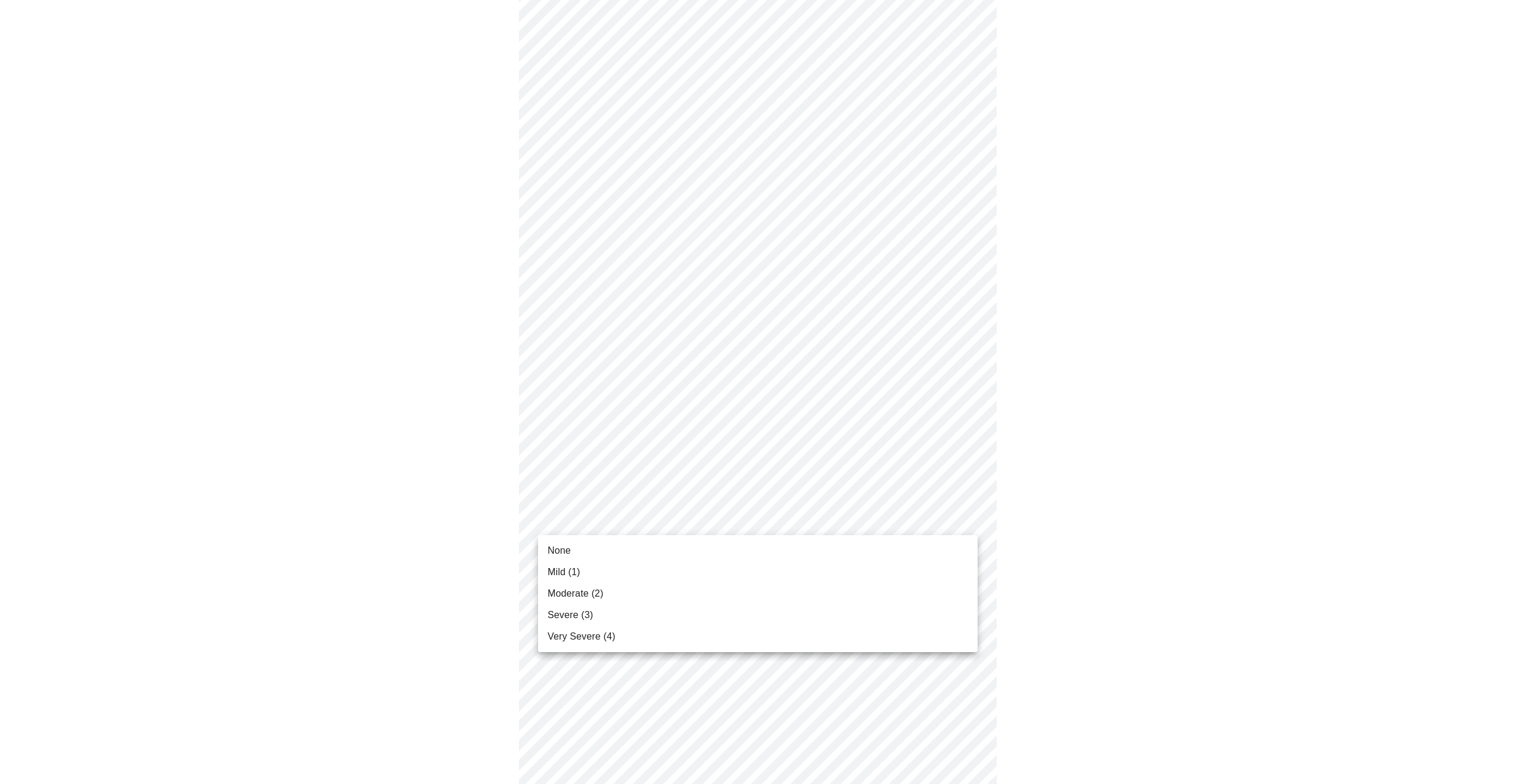
click at [630, 545] on li "None" at bounding box center [757, 550] width 439 height 22
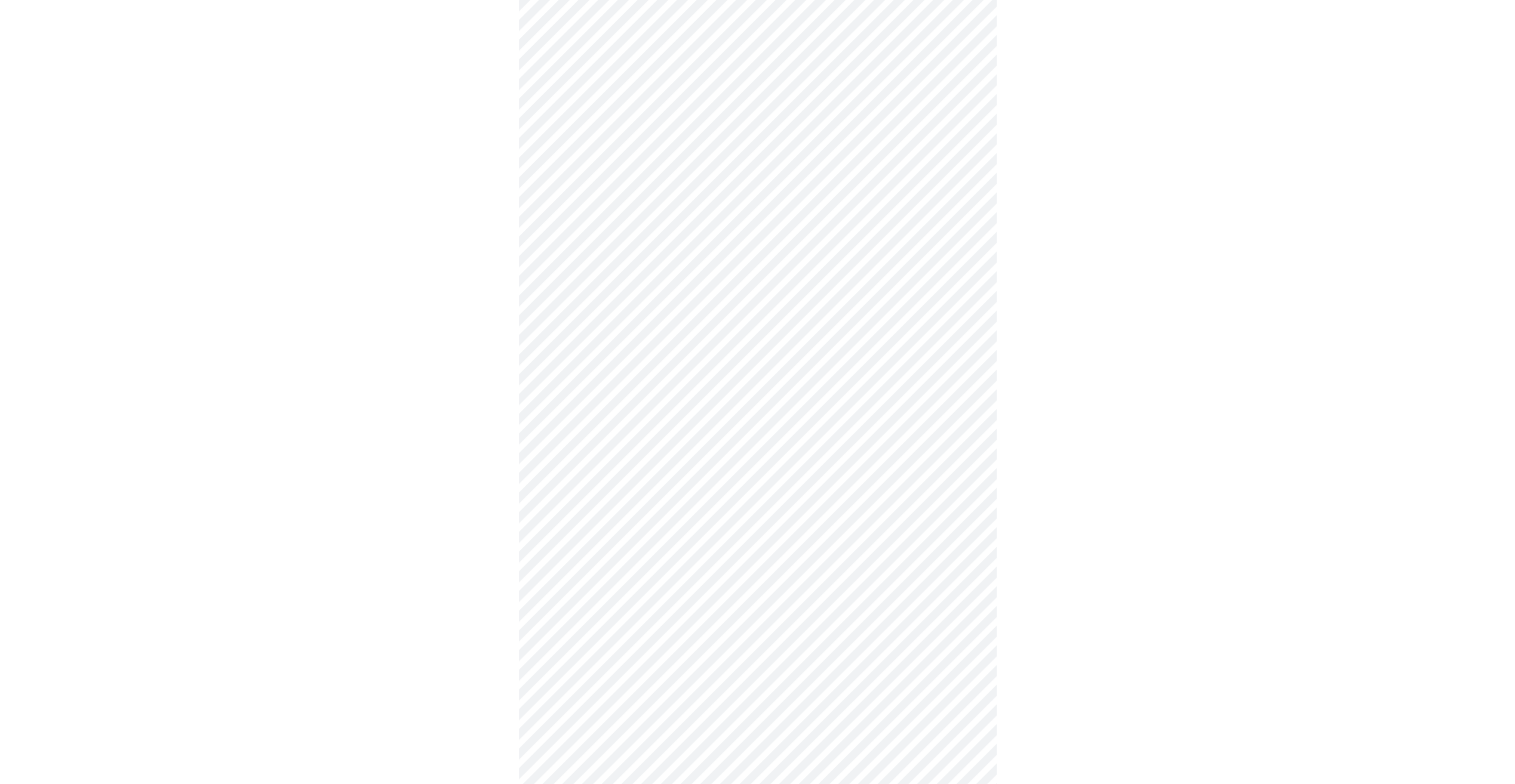
scroll to position [418, 0]
click at [653, 375] on body "MyMenopauseRx Appointments Messaging Labs Uploads Medications Community Refer a…" at bounding box center [758, 330] width 1505 height 1487
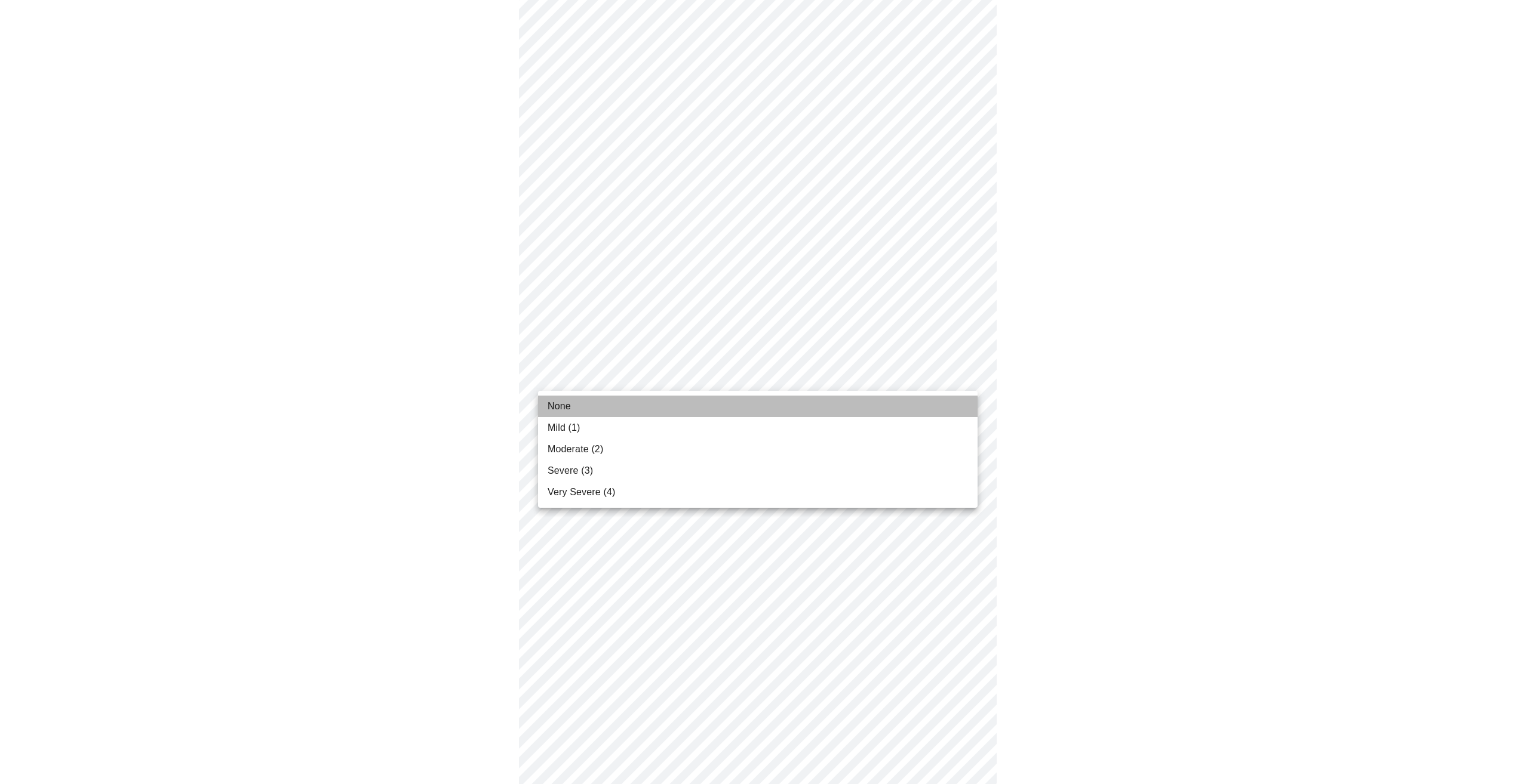
click at [633, 407] on li "None" at bounding box center [757, 406] width 439 height 22
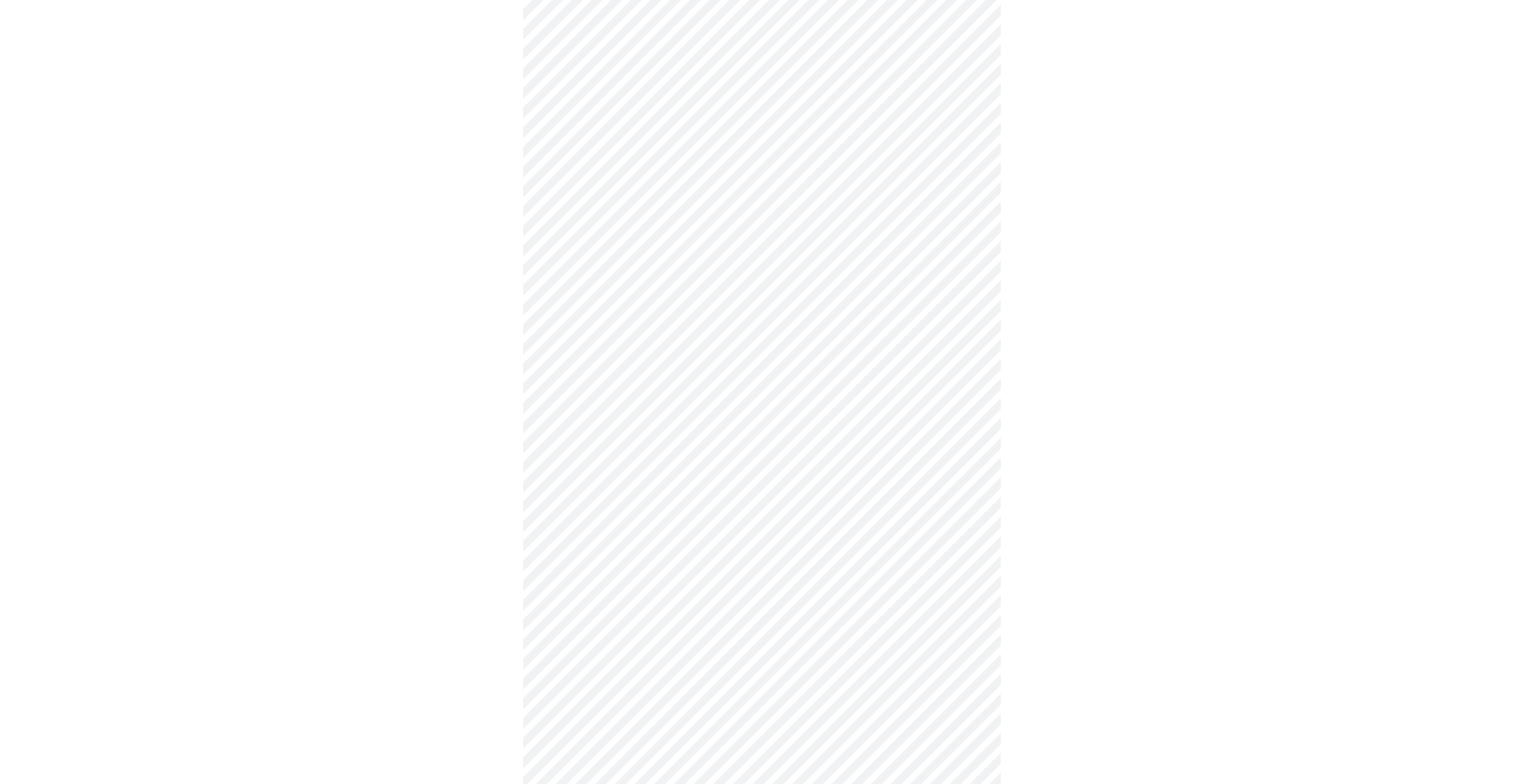
click at [679, 464] on body "MyMenopauseRx Appointments Messaging Labs Uploads Medications Community Refer a…" at bounding box center [762, 322] width 1514 height 1471
click at [634, 498] on li "None" at bounding box center [757, 500] width 439 height 22
click at [649, 576] on body "MyMenopauseRx Appointments Messaging Labs Uploads Medications Community Refer a…" at bounding box center [762, 313] width 1514 height 1454
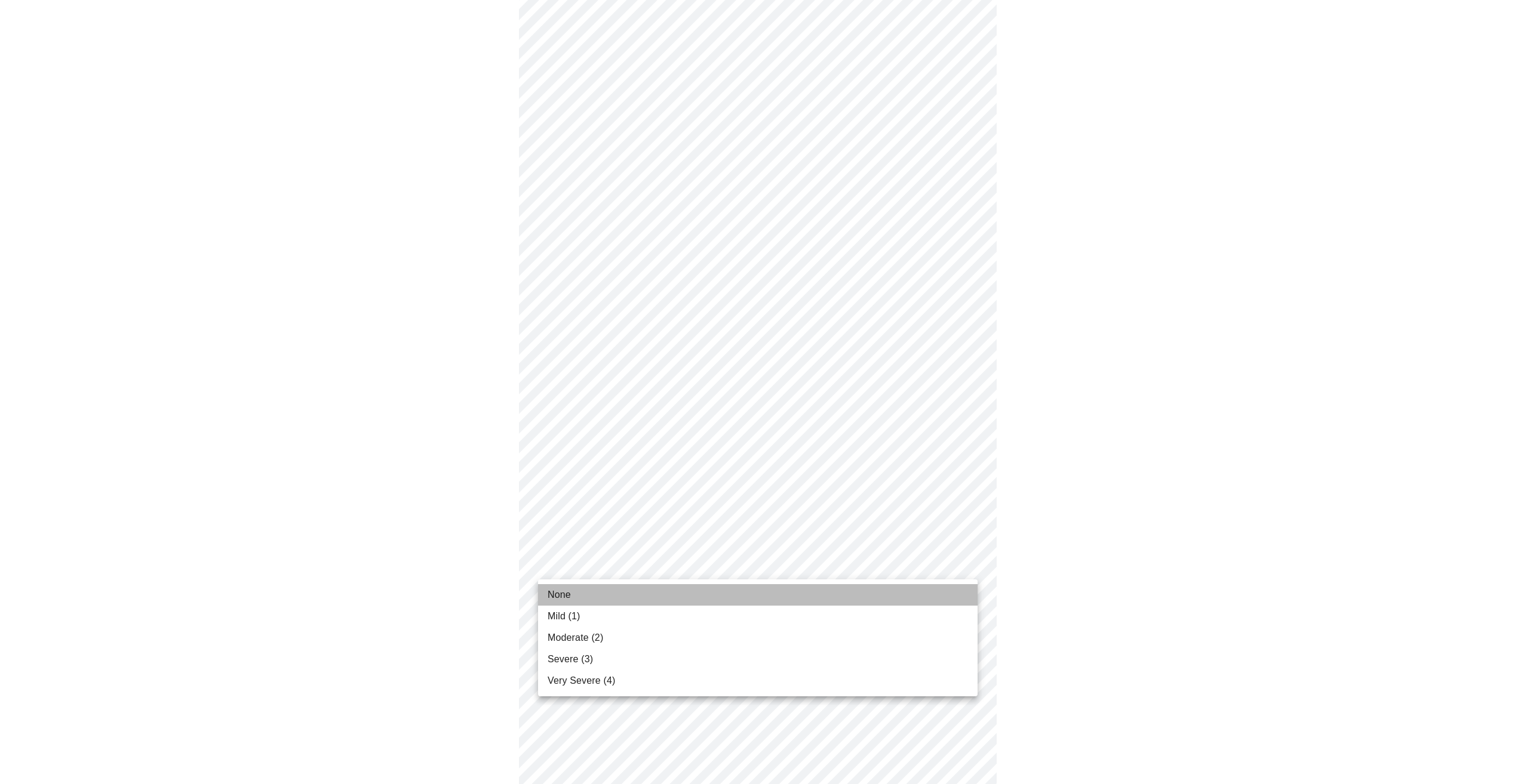
click at [615, 591] on li "None" at bounding box center [757, 595] width 439 height 22
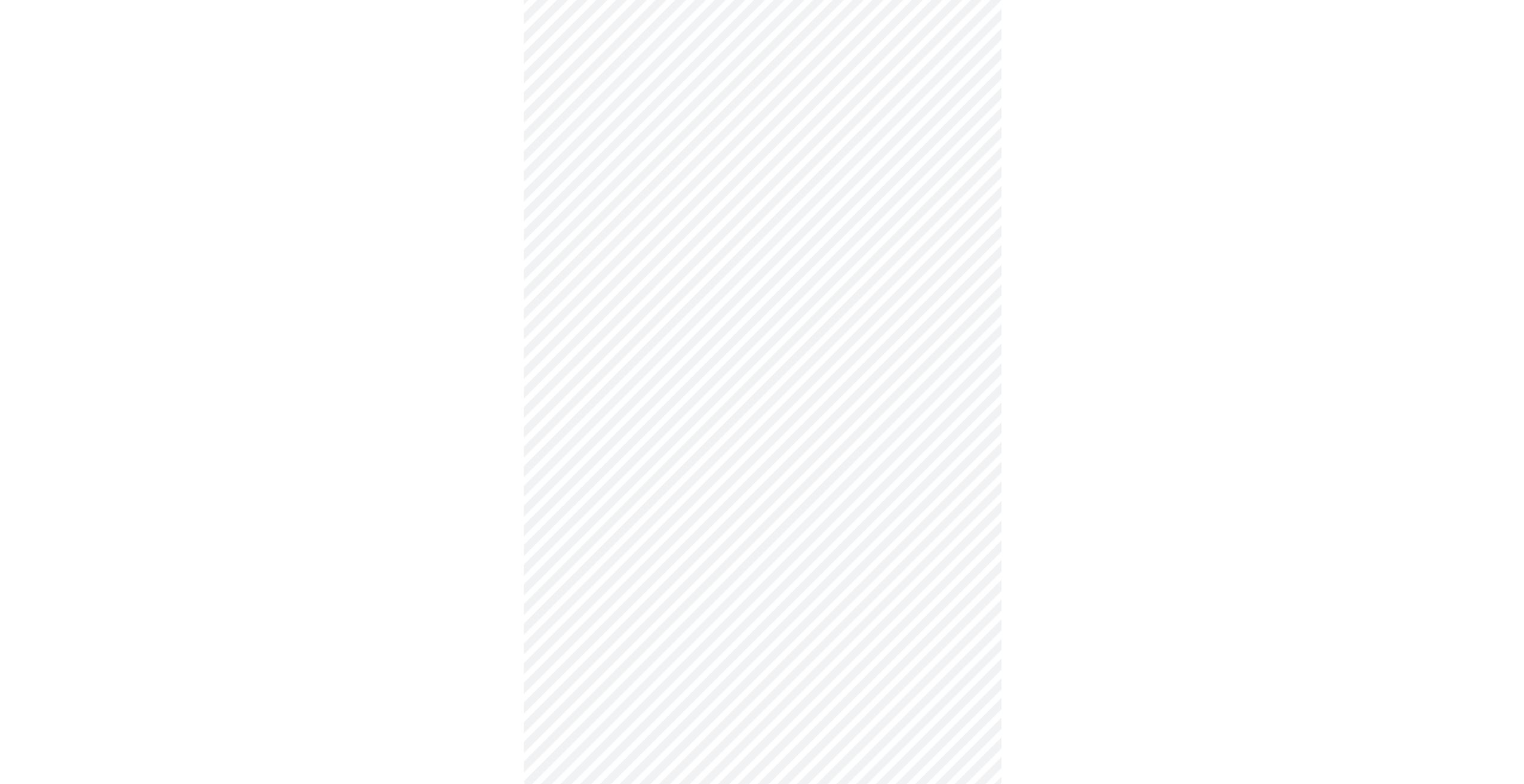
scroll to position [653, 0]
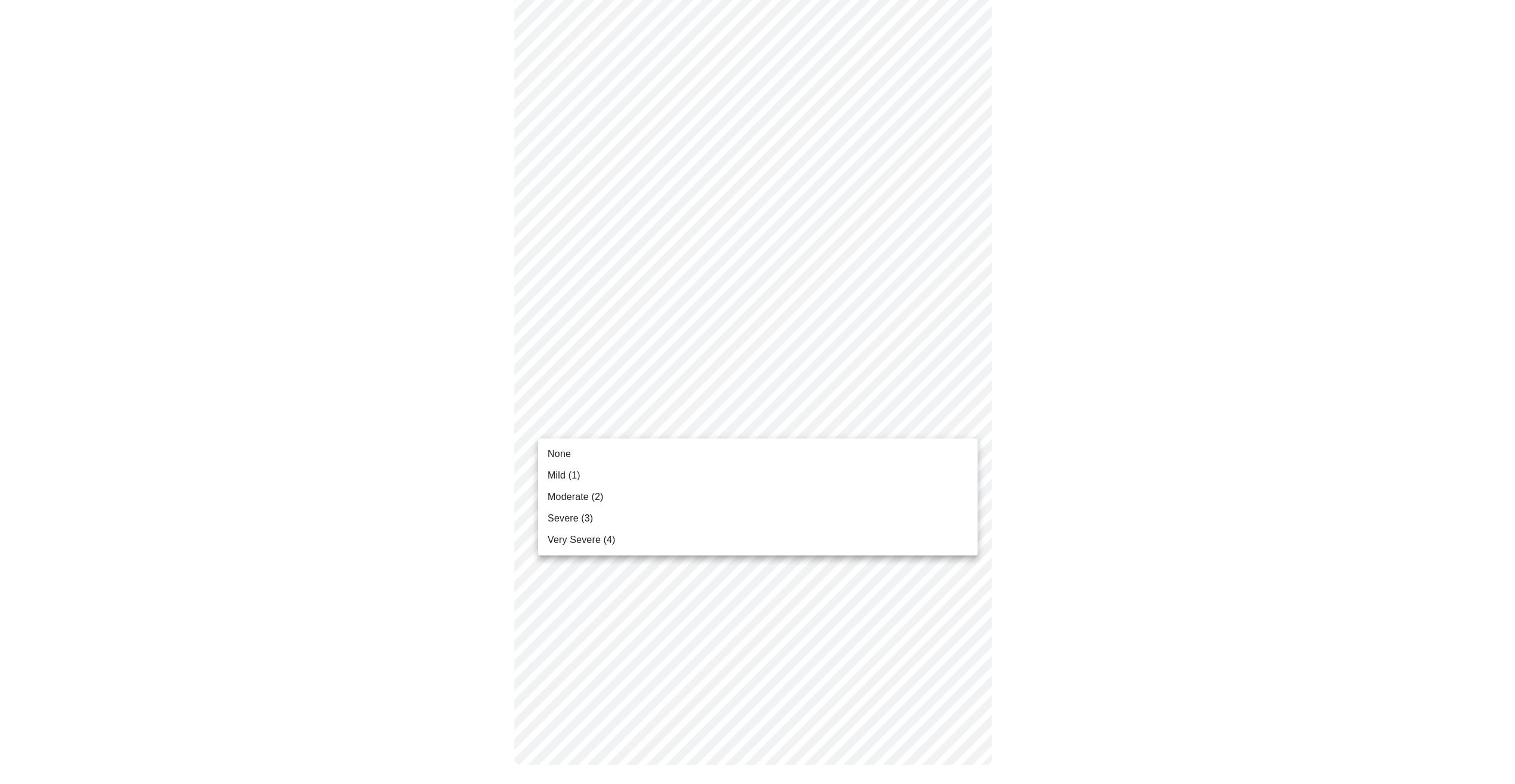
click at [677, 412] on body "MyMenopauseRx Appointments Messaging Labs Uploads Medications Community Refer a…" at bounding box center [758, 70] width 1505 height 1438
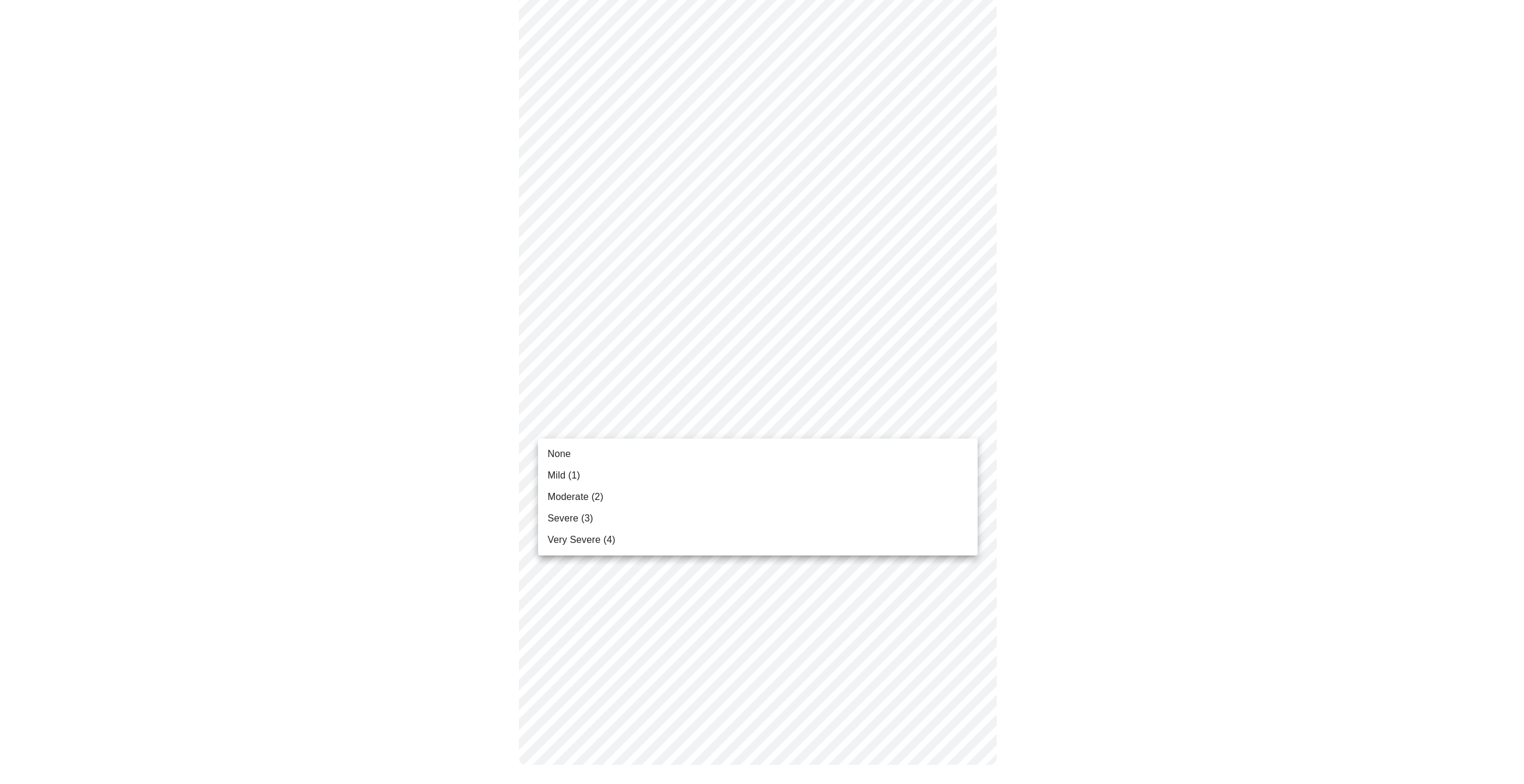
click at [609, 446] on li "None" at bounding box center [757, 454] width 439 height 22
click at [630, 524] on body "MyMenopauseRx Appointments Messaging Labs Uploads Medications Community Refer a…" at bounding box center [762, 79] width 1514 height 1420
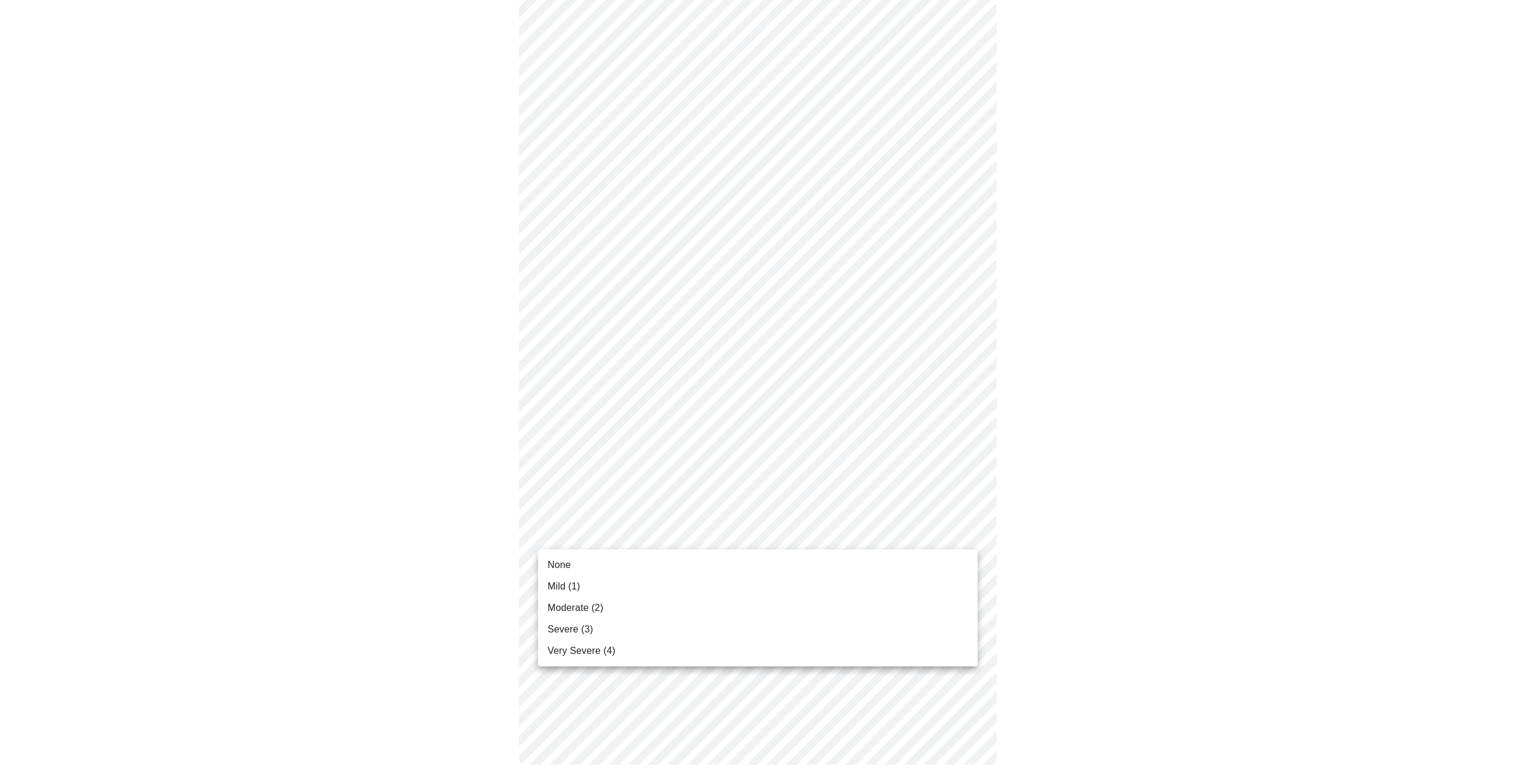
click at [589, 564] on li "None" at bounding box center [757, 565] width 439 height 22
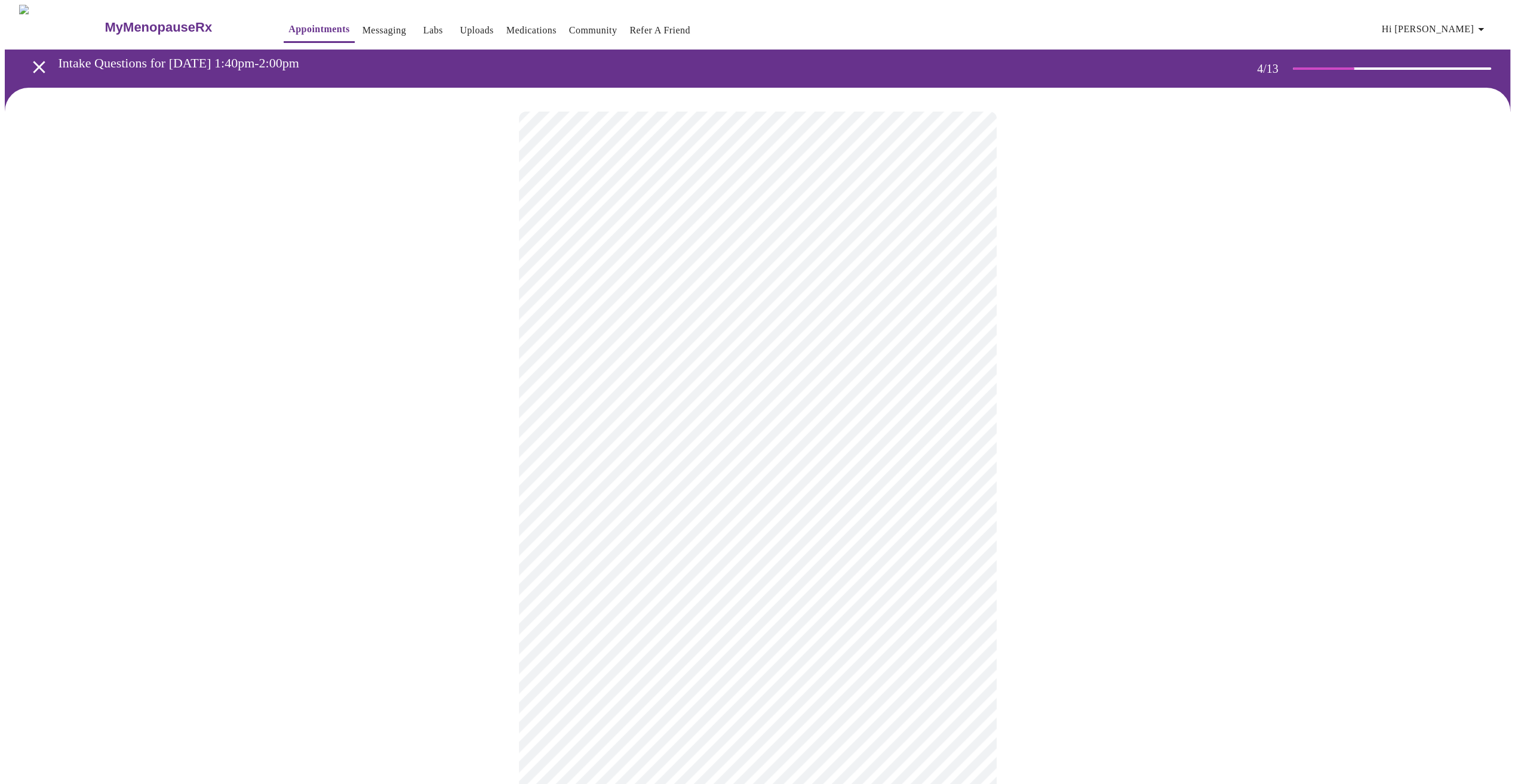
scroll to position [299, 0]
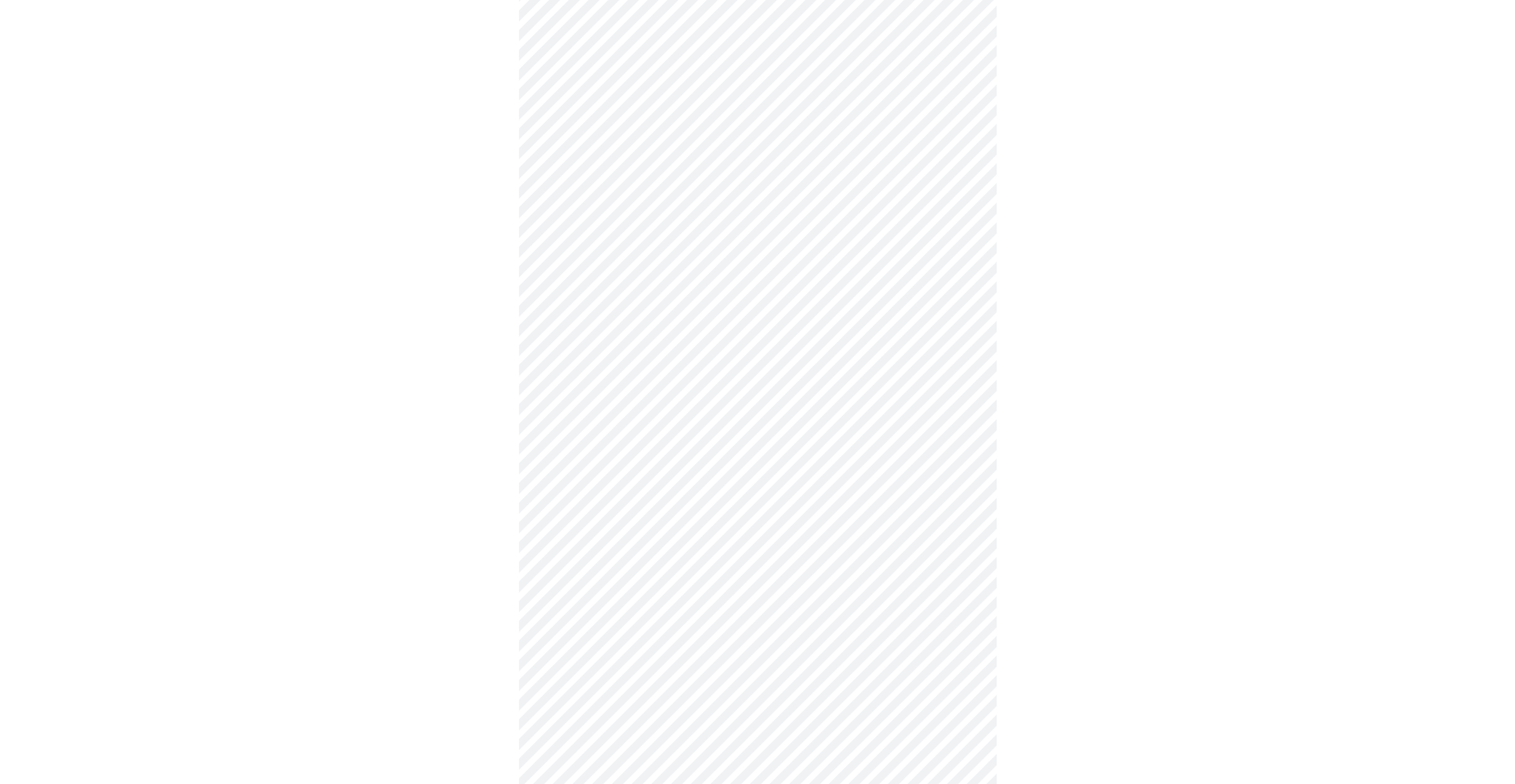
click at [710, 437] on body "MyMenopauseRx Appointments Messaging Labs Uploads Medications Community Refer a…" at bounding box center [758, 294] width 1505 height 1176
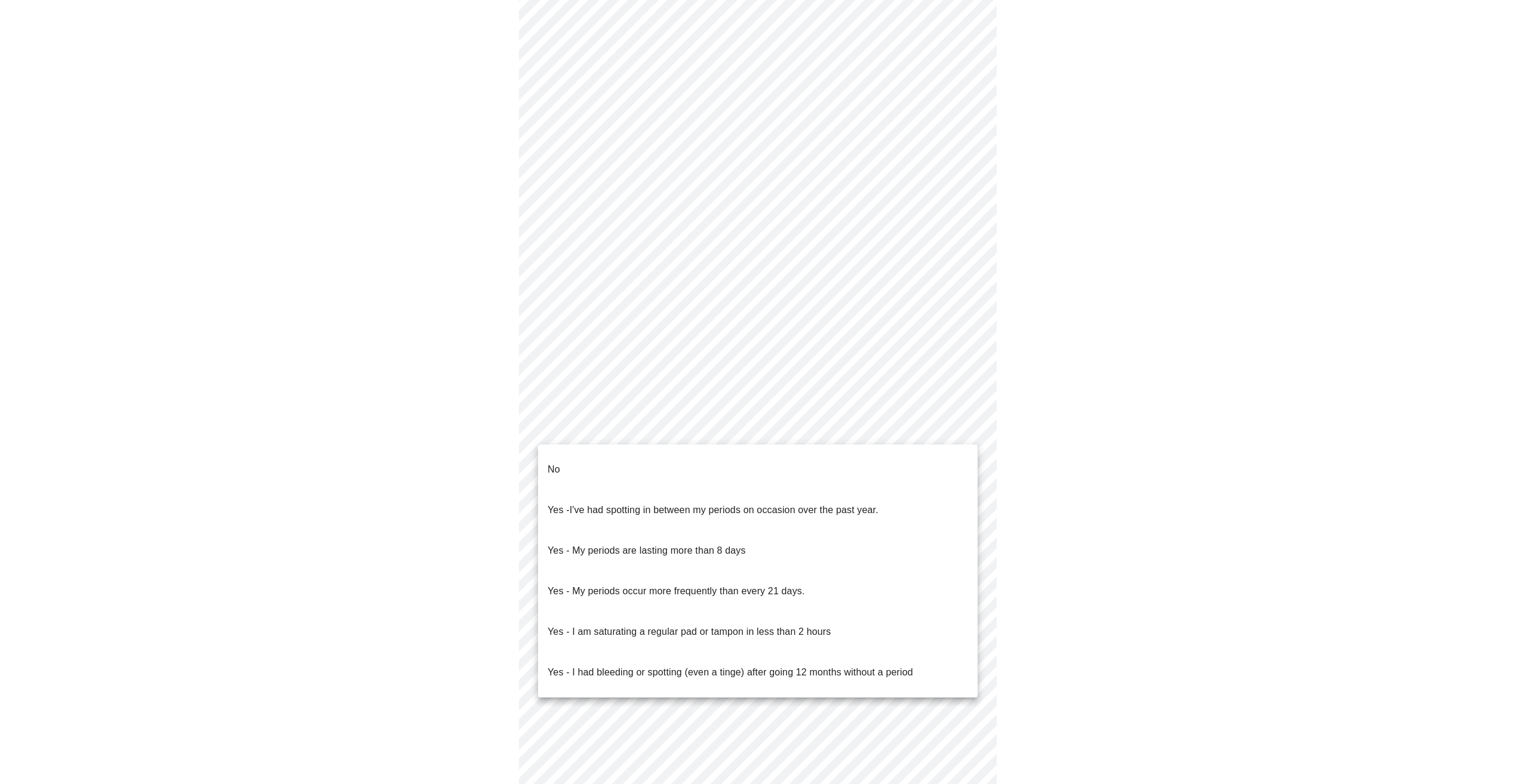
click at [697, 455] on li "No" at bounding box center [757, 470] width 439 height 41
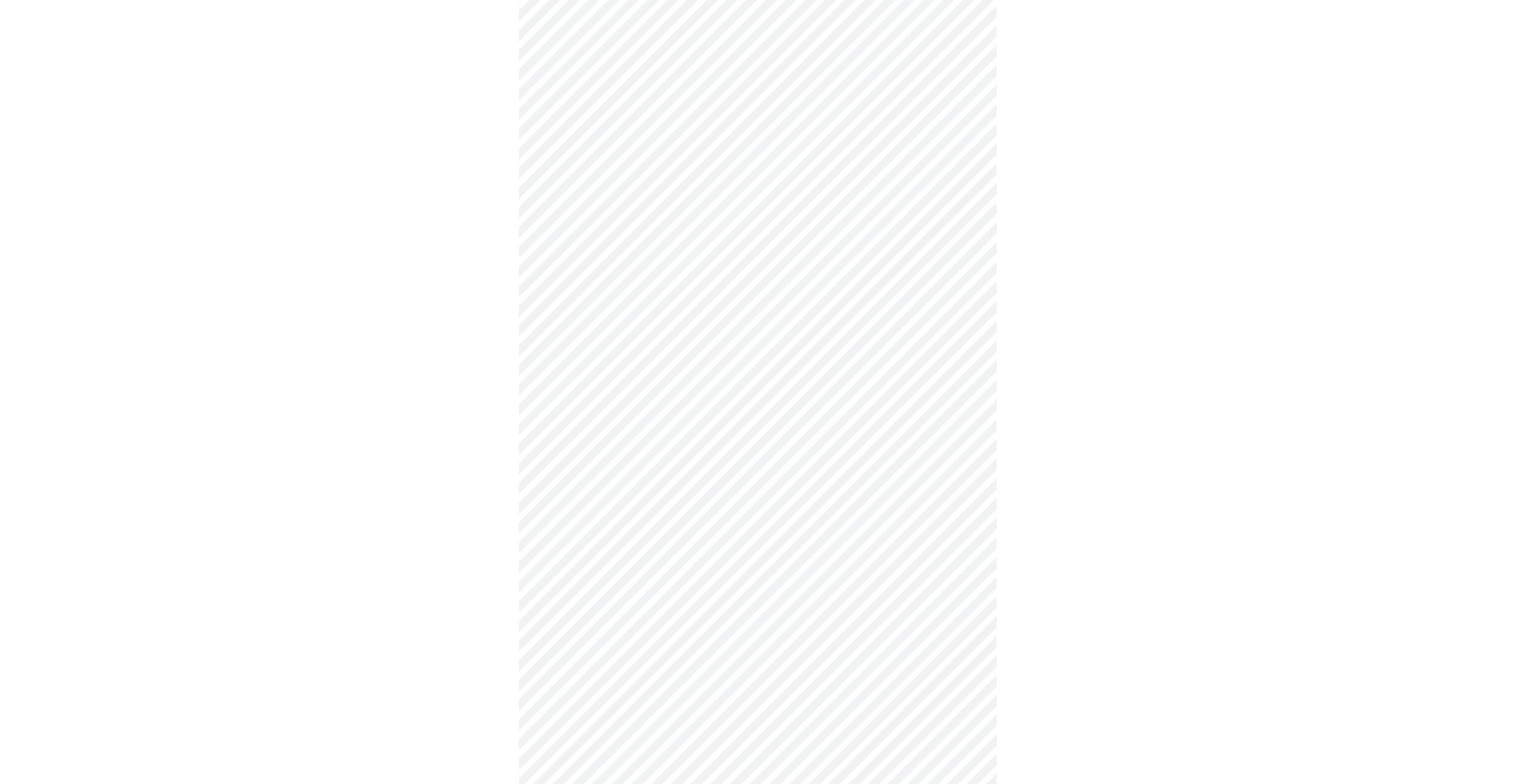
click at [698, 518] on body "MyMenopauseRx Appointments Messaging Labs Uploads Medications Community Refer a…" at bounding box center [758, 292] width 1505 height 1170
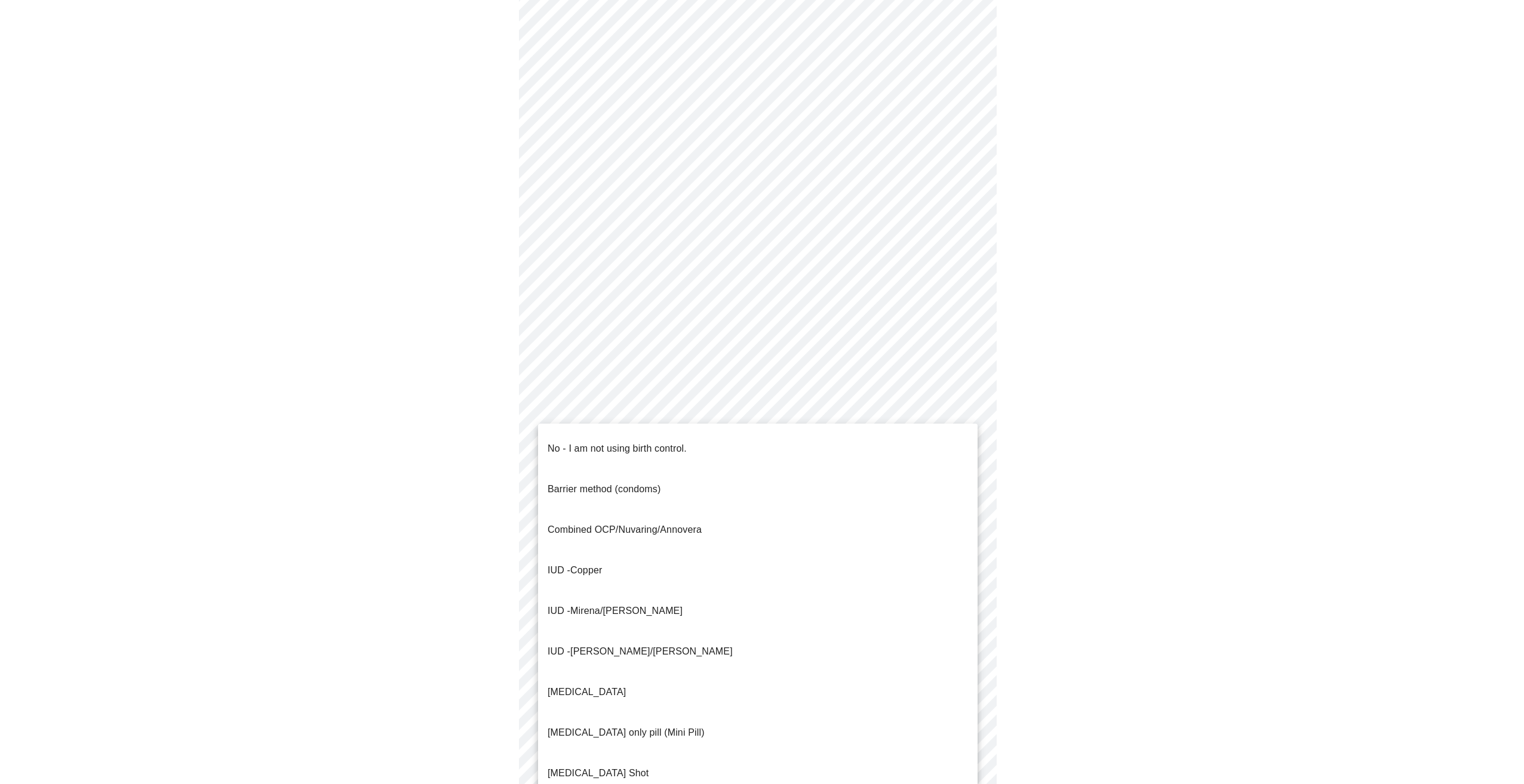
click at [658, 442] on p "No - I am not using birth control." at bounding box center [617, 449] width 139 height 15
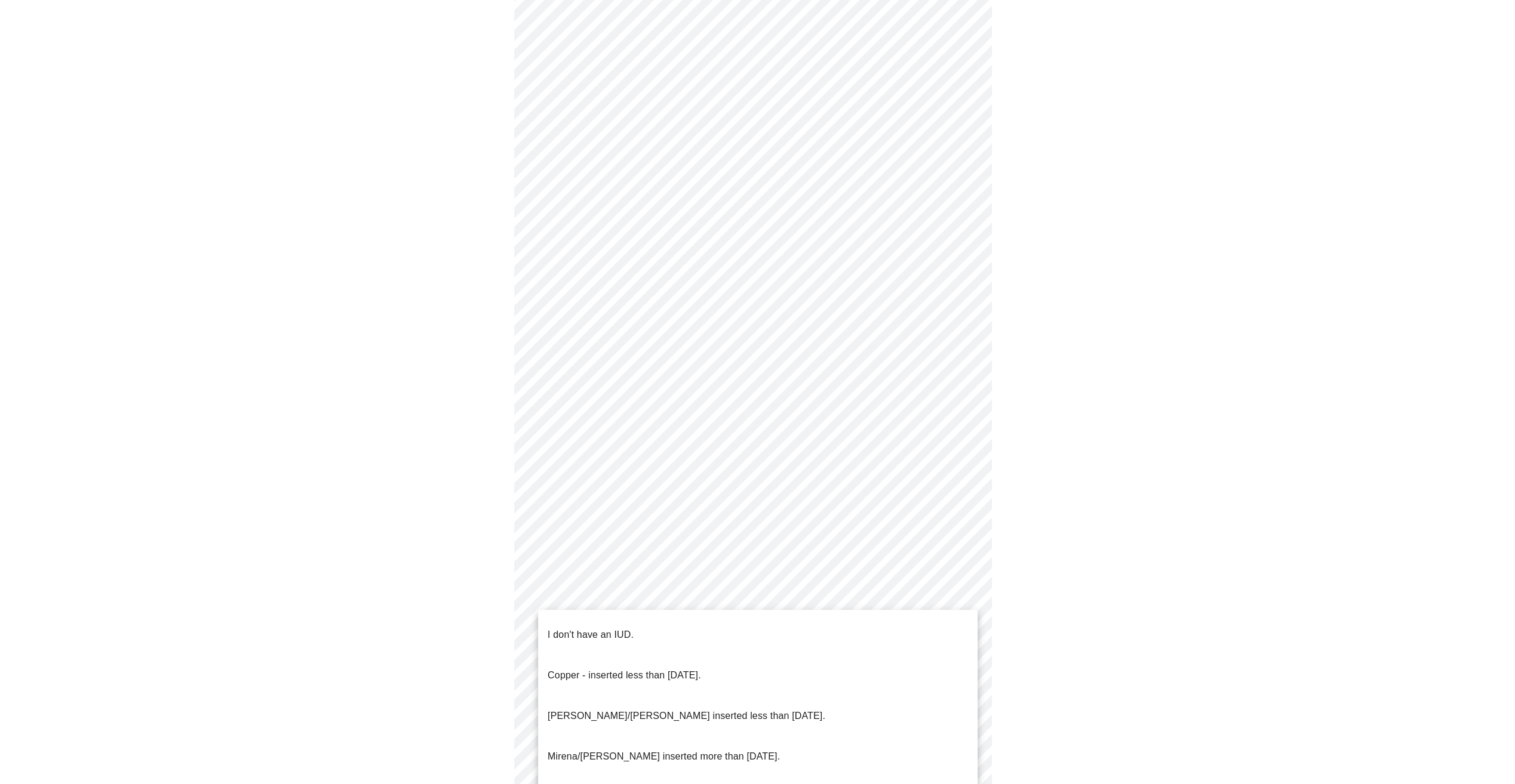
click at [645, 603] on body "MyMenopauseRx Appointments Messaging Labs Uploads Medications Community Refer a…" at bounding box center [758, 287] width 1505 height 1163
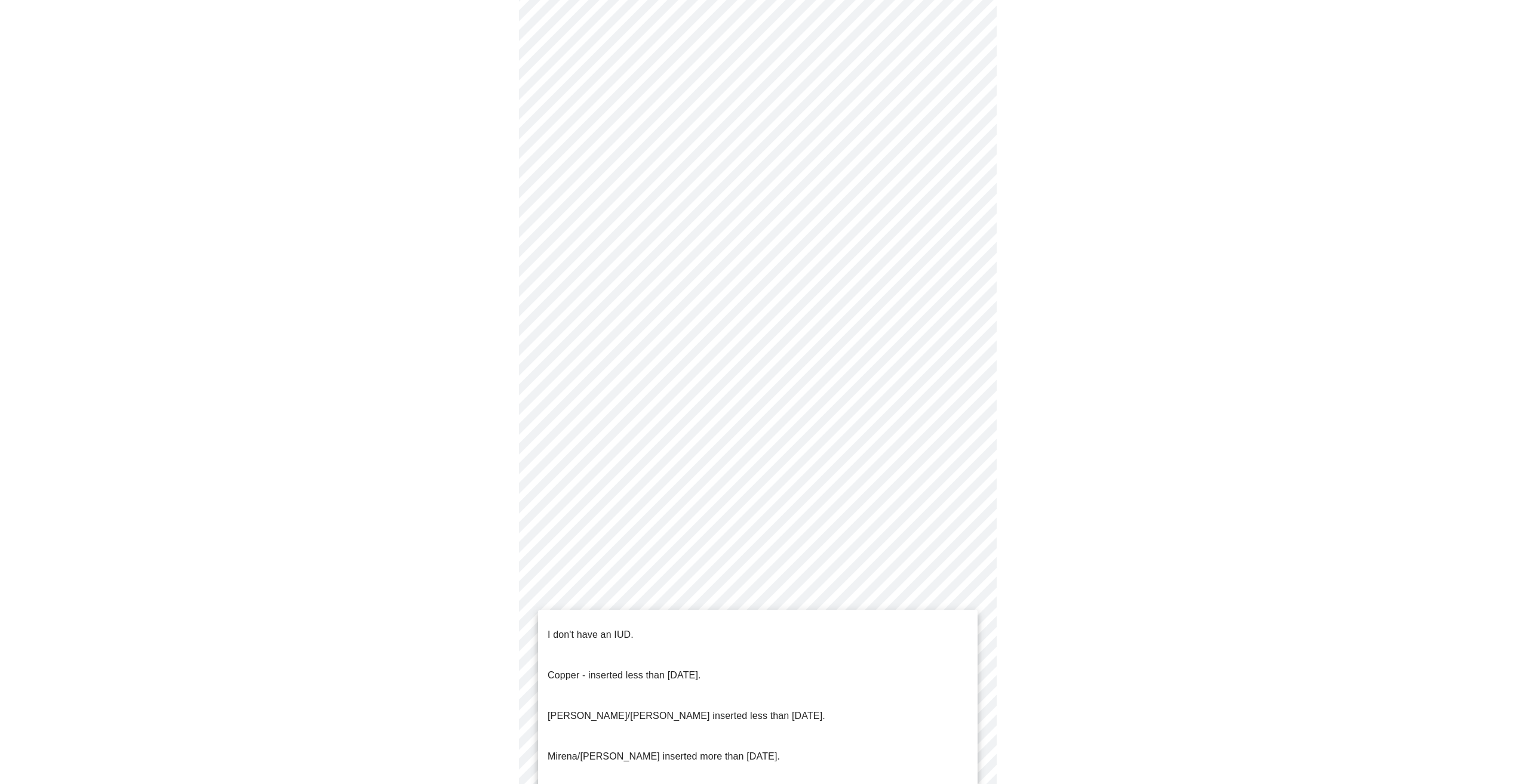
click at [637, 628] on li "I don't have an IUD." at bounding box center [757, 635] width 439 height 41
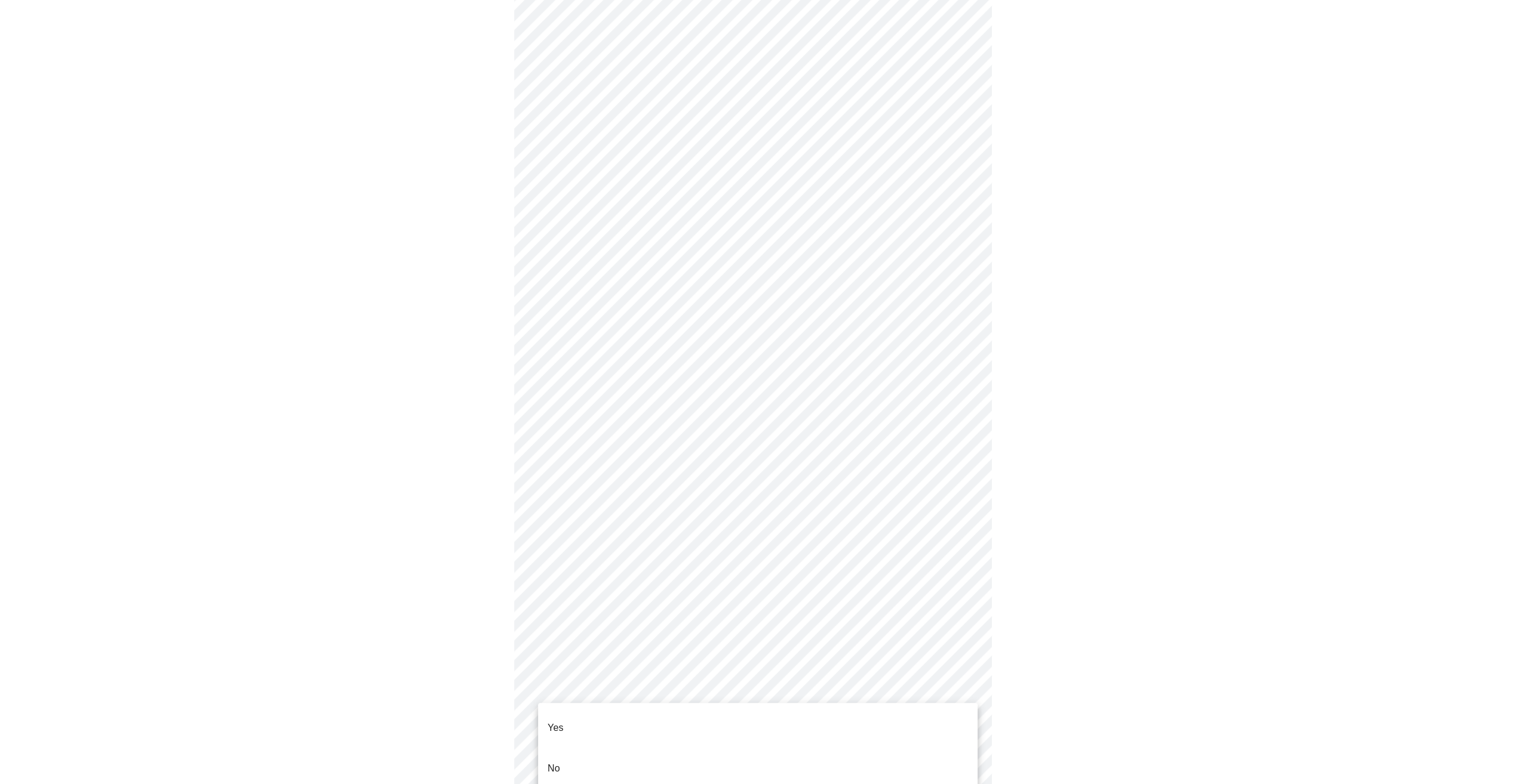
click at [658, 684] on body "MyMenopauseRx Appointments Messaging Labs Uploads Medications Community Refer a…" at bounding box center [758, 284] width 1505 height 1156
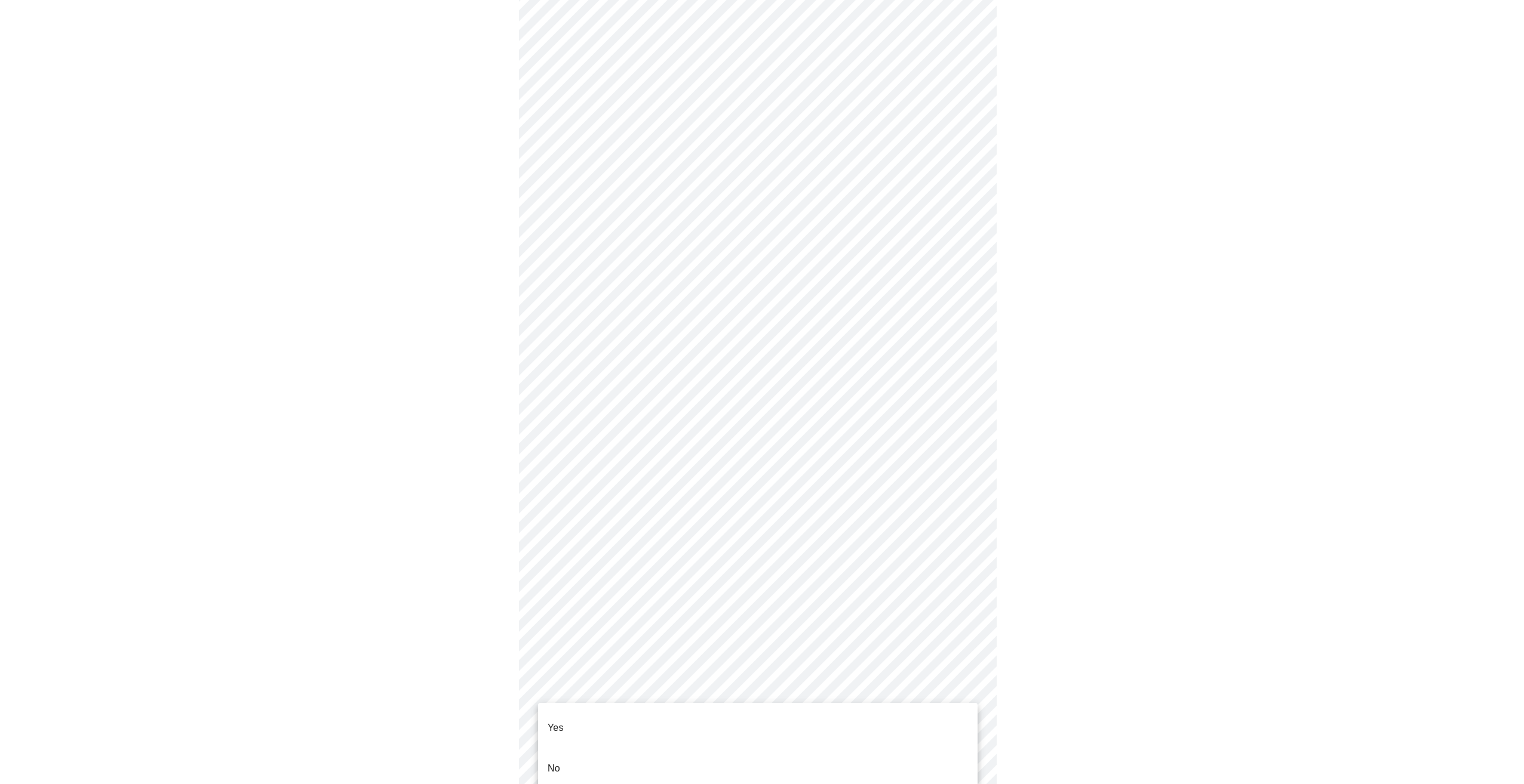
click at [606, 728] on li "Yes" at bounding box center [757, 728] width 439 height 41
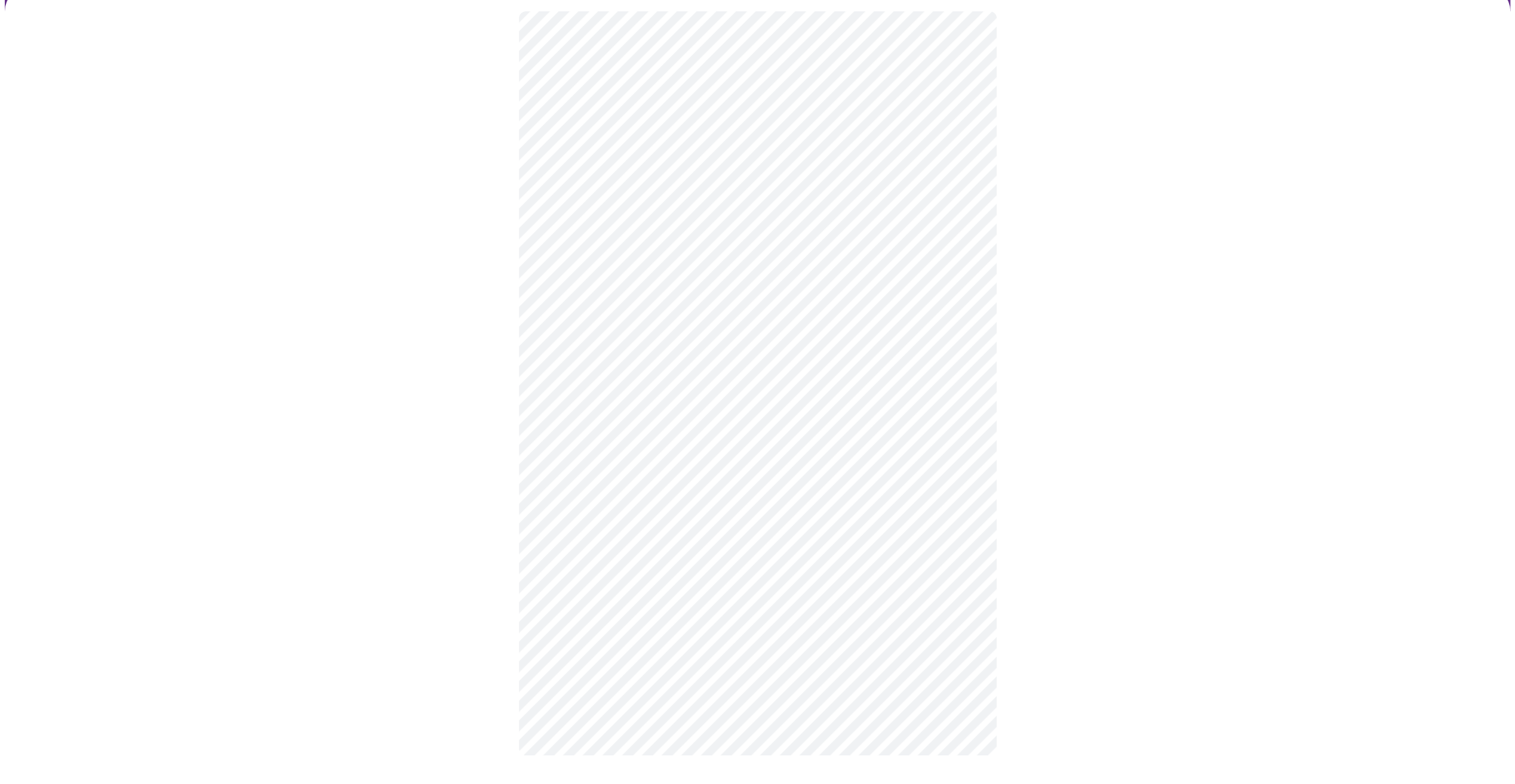
scroll to position [0, 0]
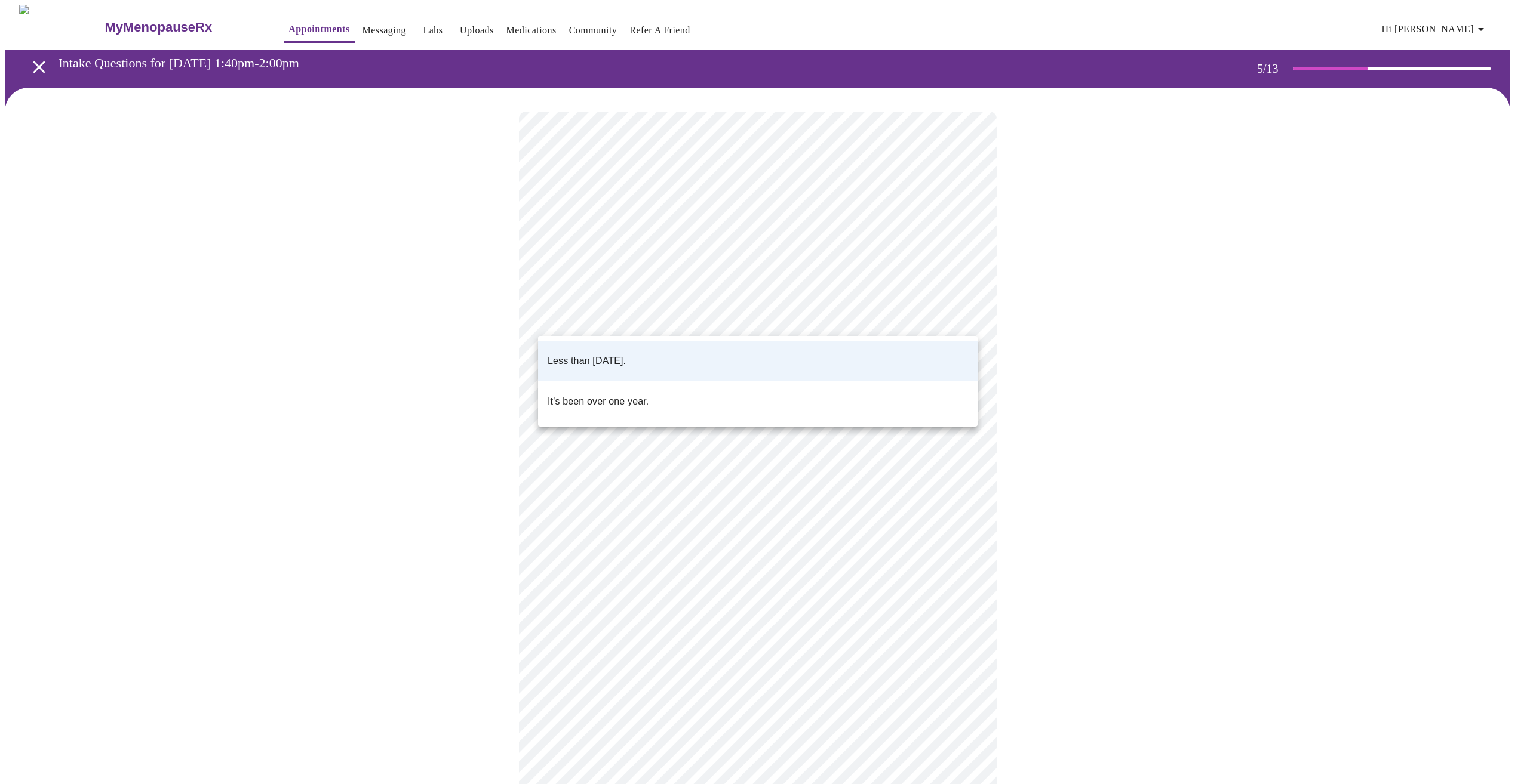
click at [720, 318] on body "MyMenopauseRx Appointments Messaging Labs Uploads Medications Community Refer a…" at bounding box center [762, 443] width 1514 height 875
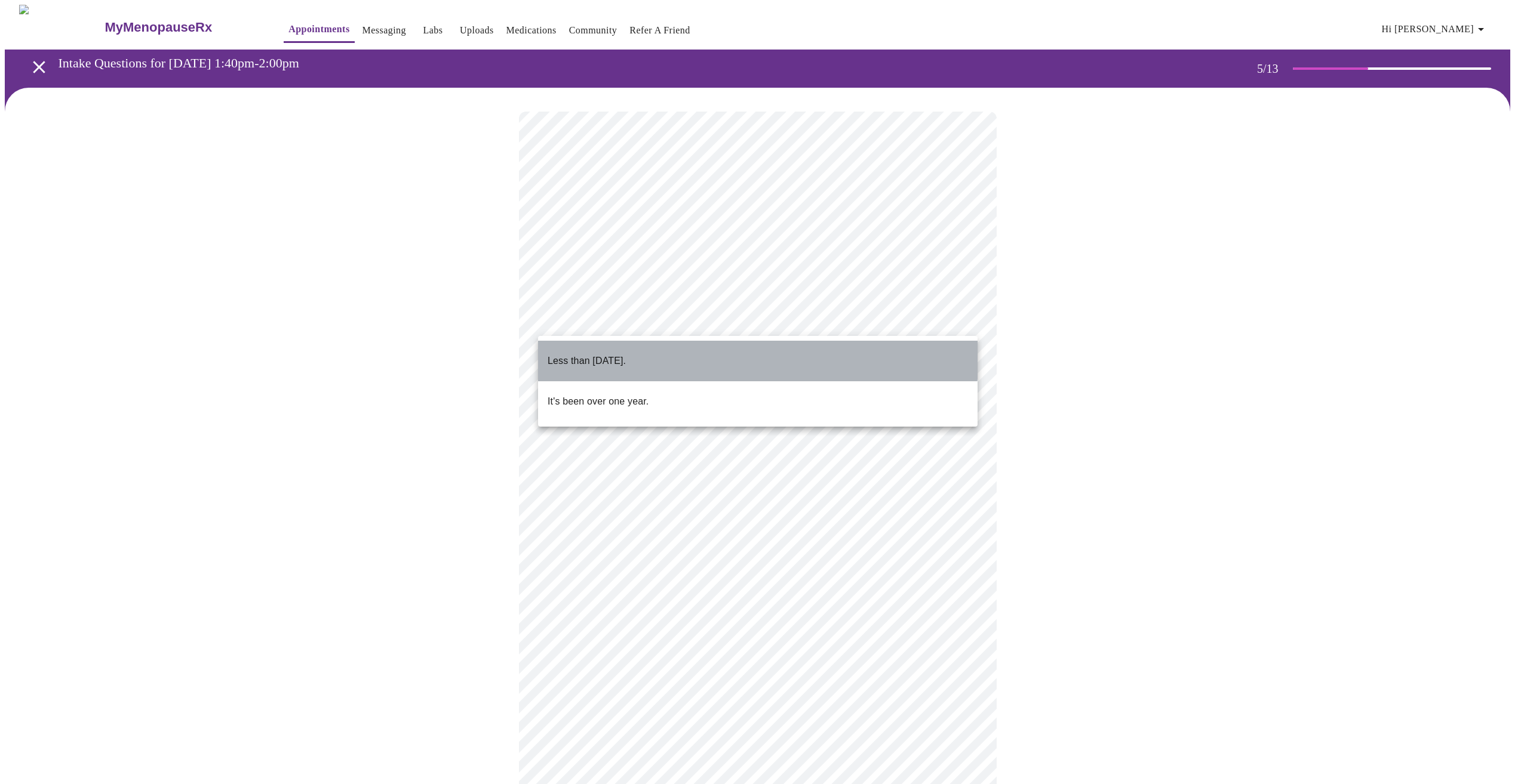
click at [701, 347] on li "Less than one year ago." at bounding box center [757, 361] width 439 height 41
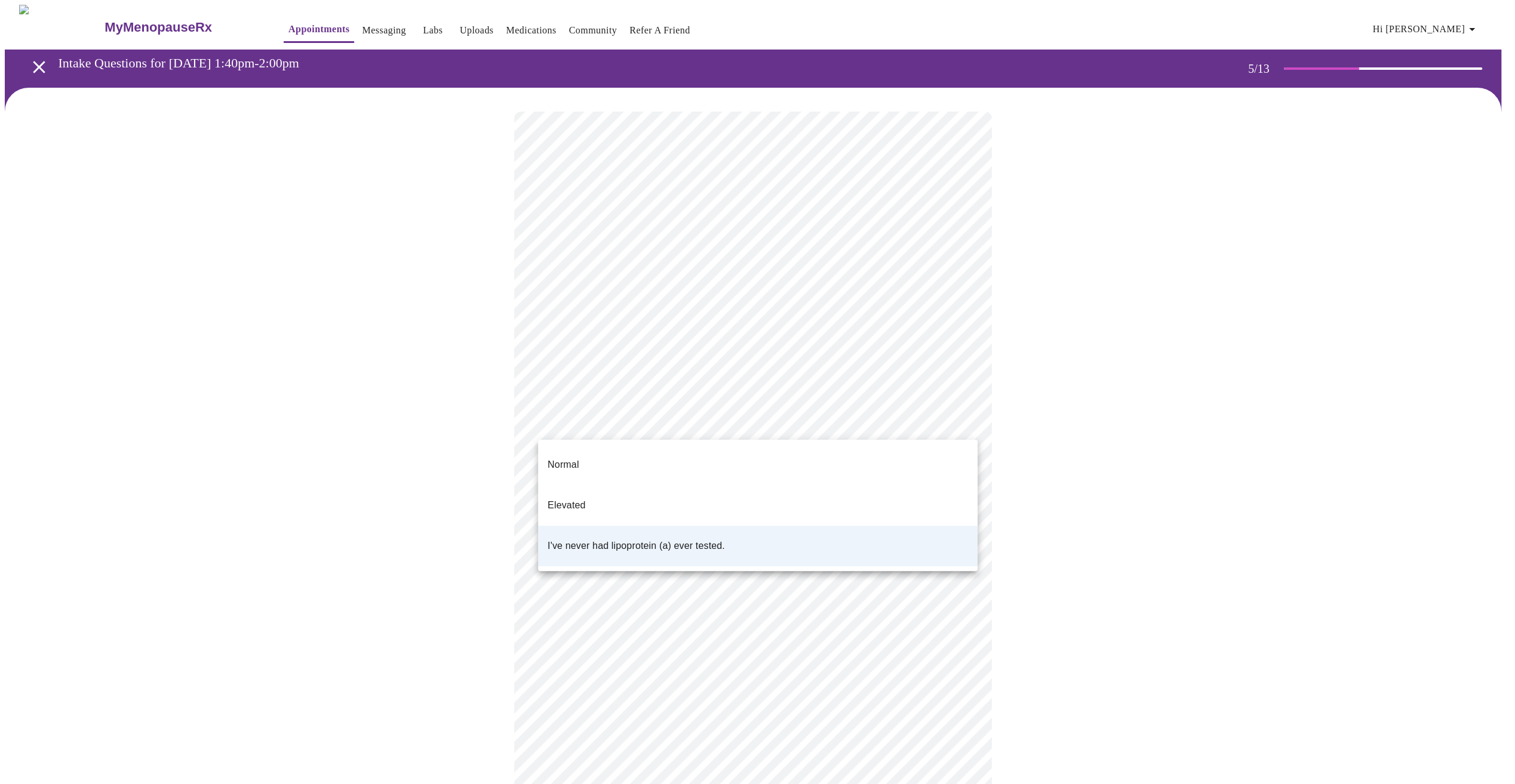
click at [691, 414] on body "MyMenopauseRx Appointments Messaging Labs Uploads Medications Community Refer a…" at bounding box center [758, 443] width 1505 height 875
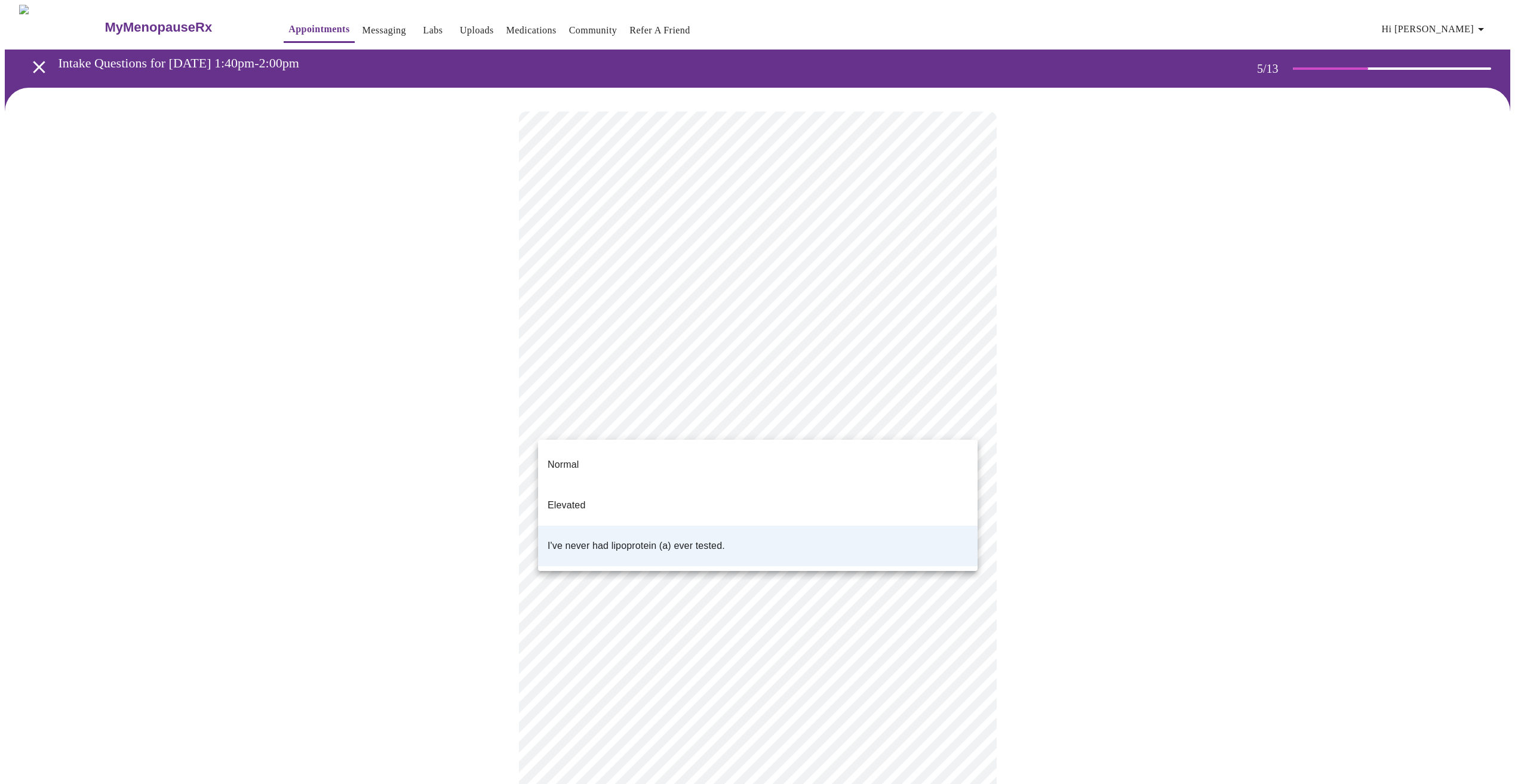
click at [637, 530] on span "I've never had lipoprotein (a) ever tested." at bounding box center [636, 546] width 177 height 34
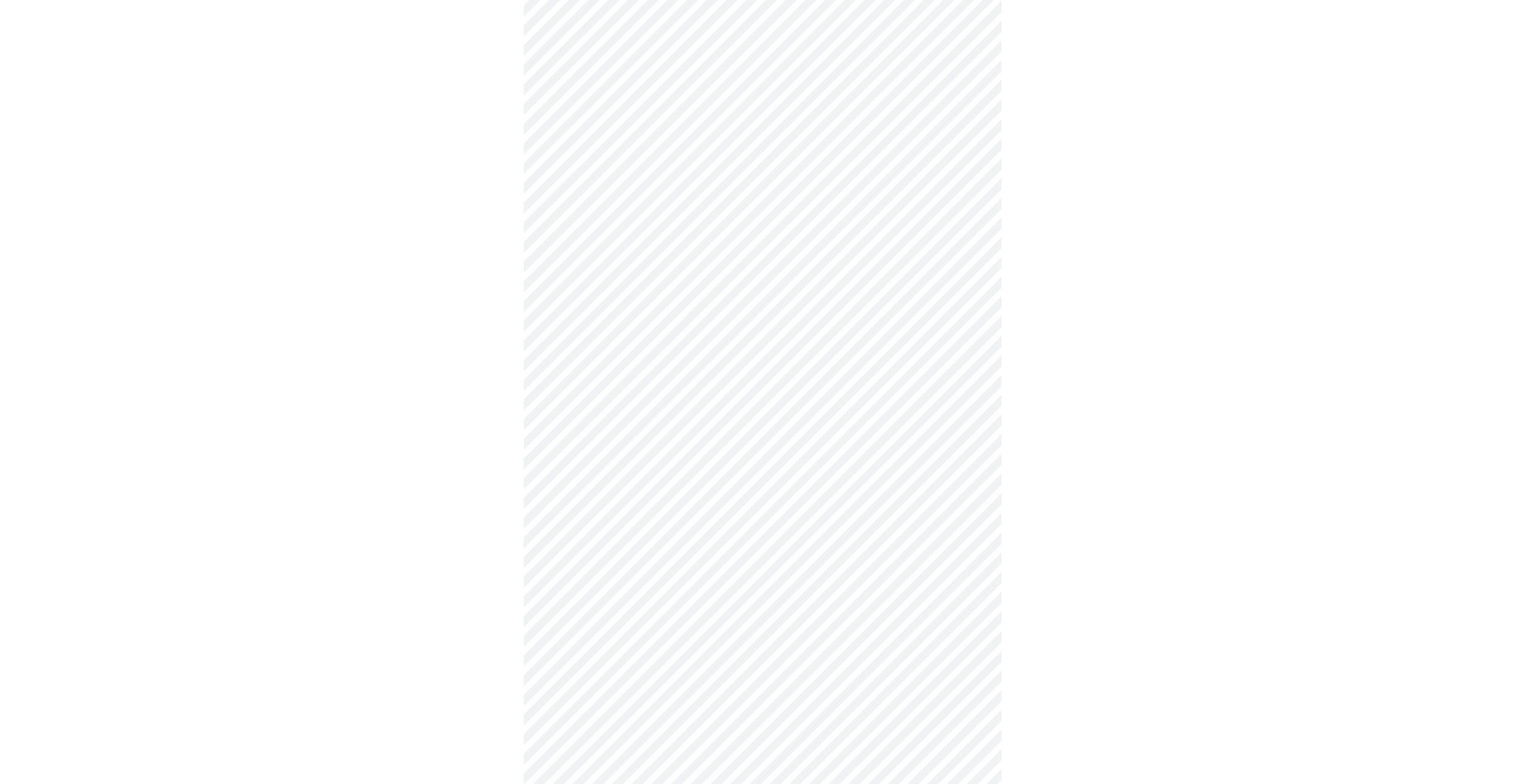
scroll to position [3005, 0]
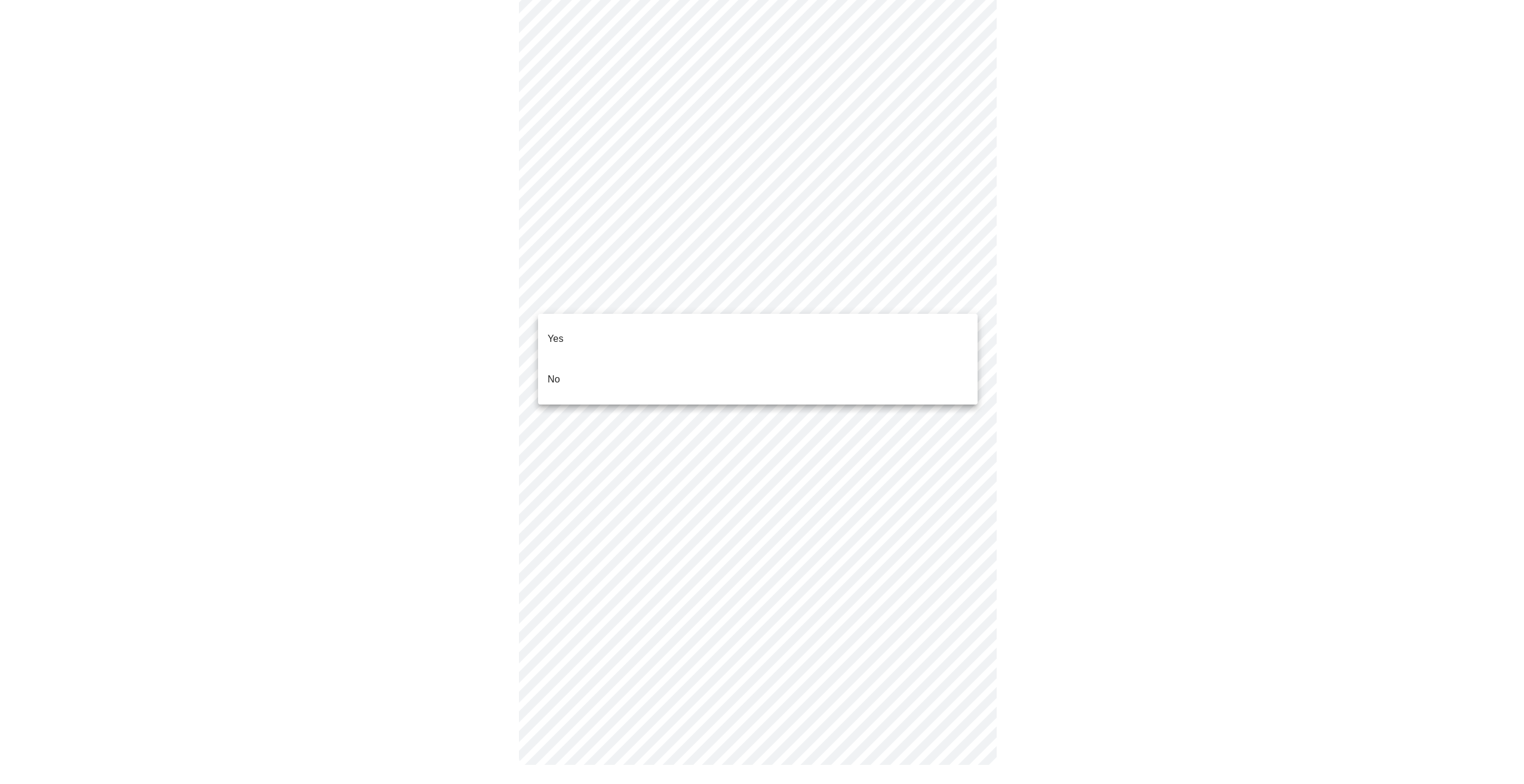
click at [645, 361] on li "No" at bounding box center [757, 379] width 439 height 41
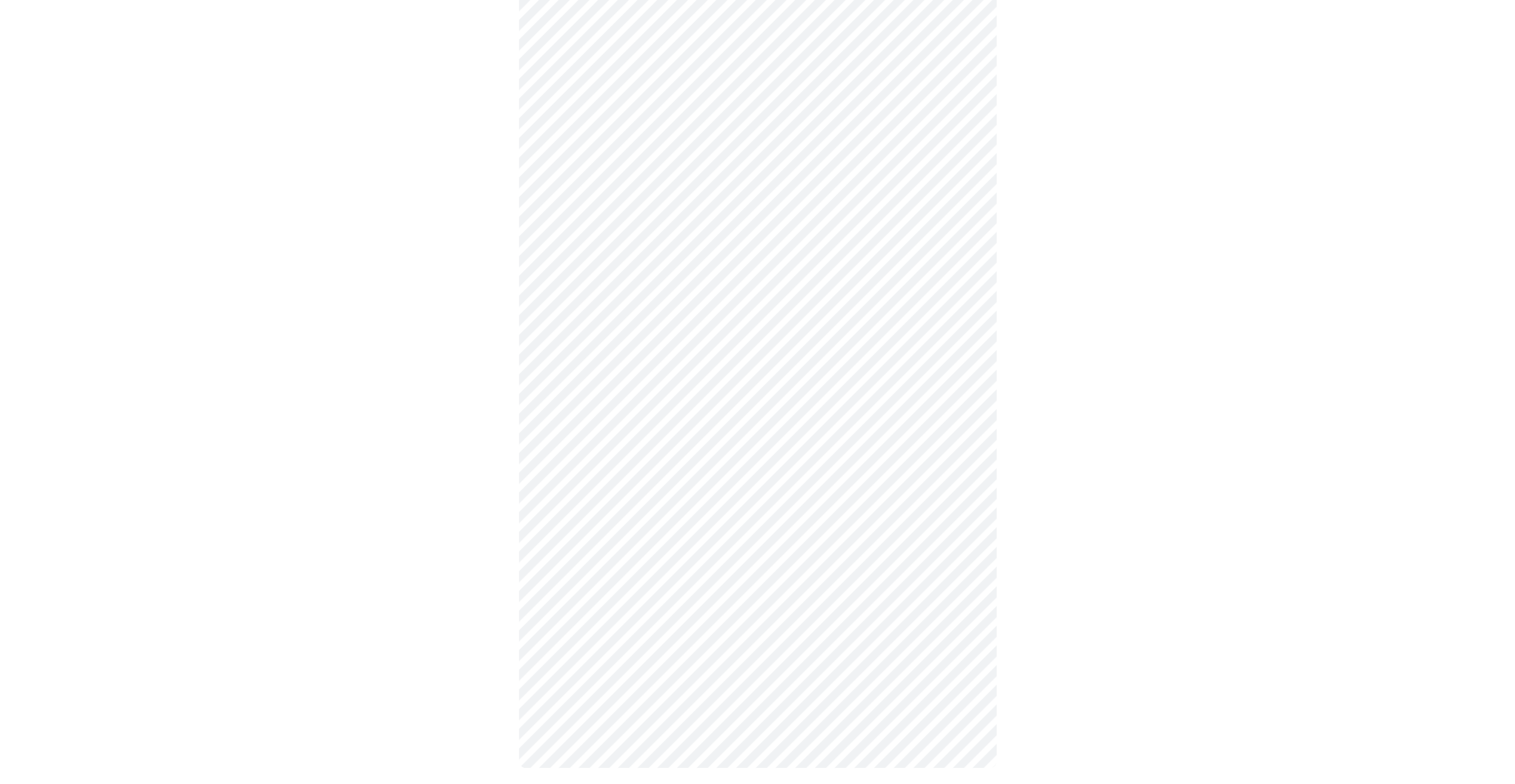
scroll to position [312, 0]
